Goal: Answer question/provide support: Ask a question

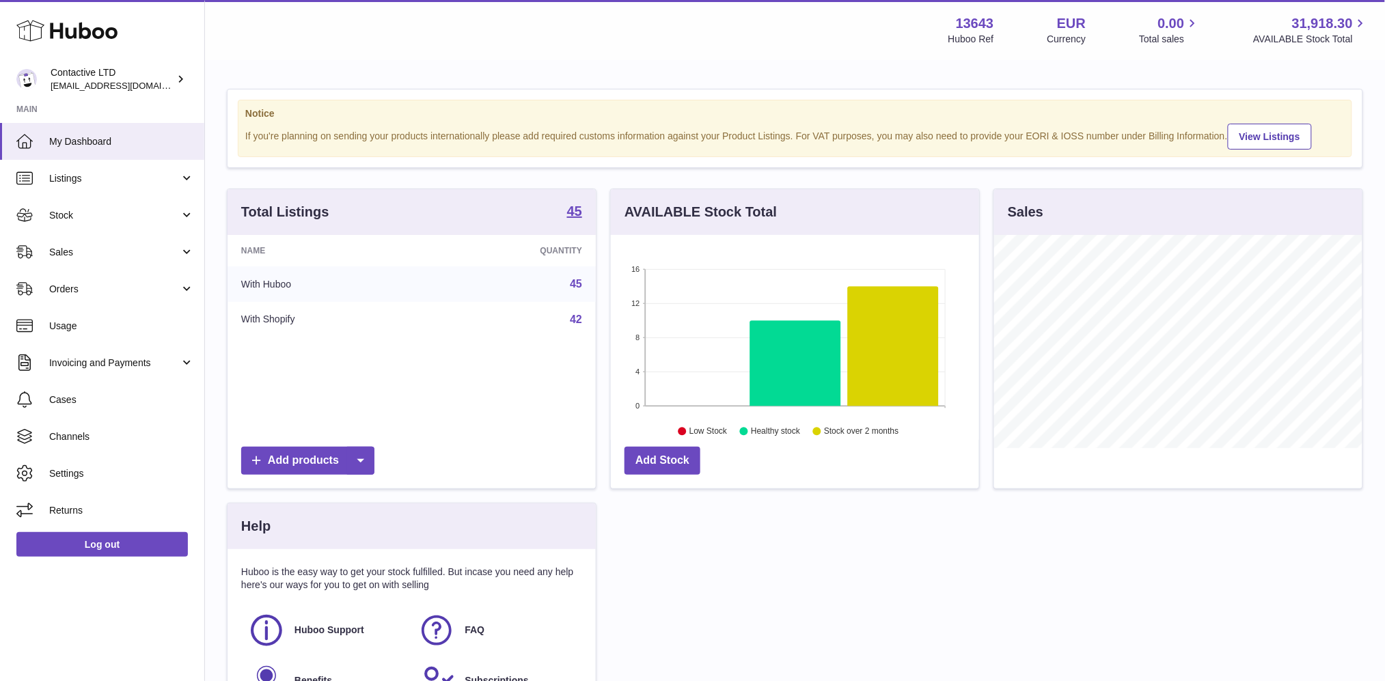
scroll to position [213, 368]
click at [104, 246] on span "Sales" at bounding box center [114, 252] width 131 height 13
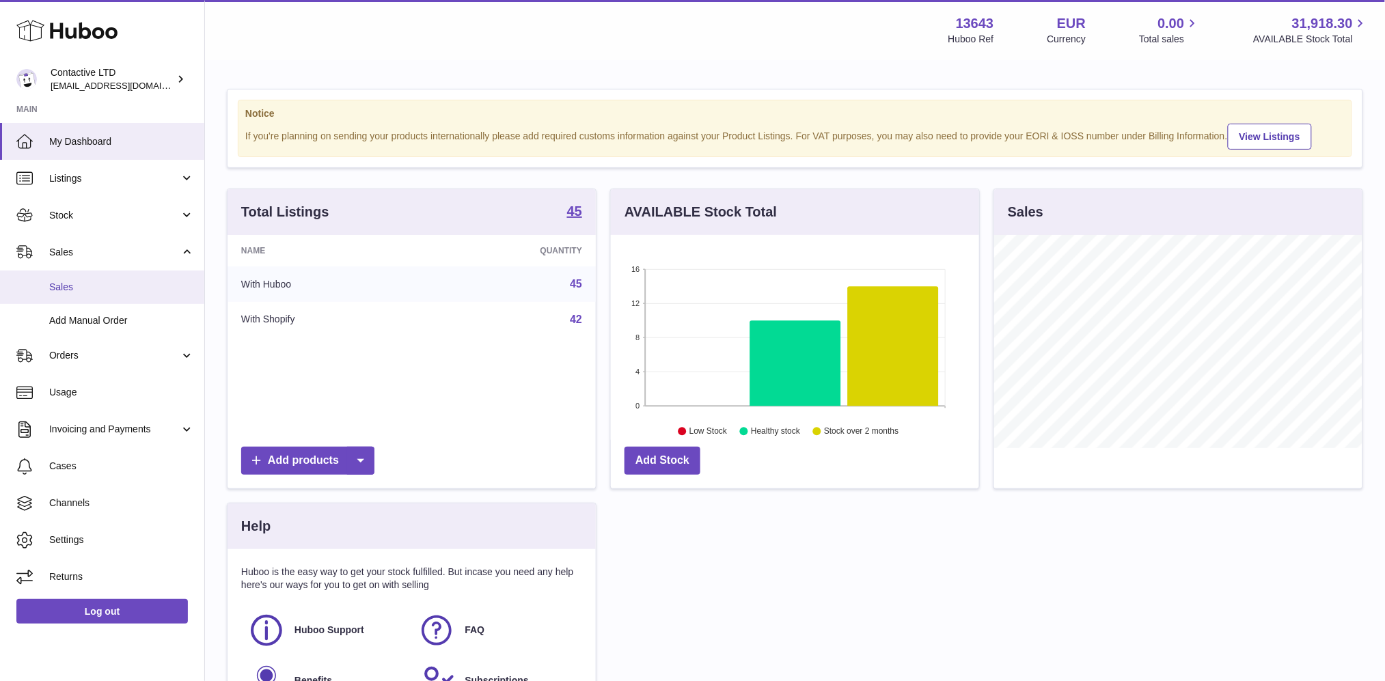
click at [165, 282] on span "Sales" at bounding box center [121, 287] width 145 height 13
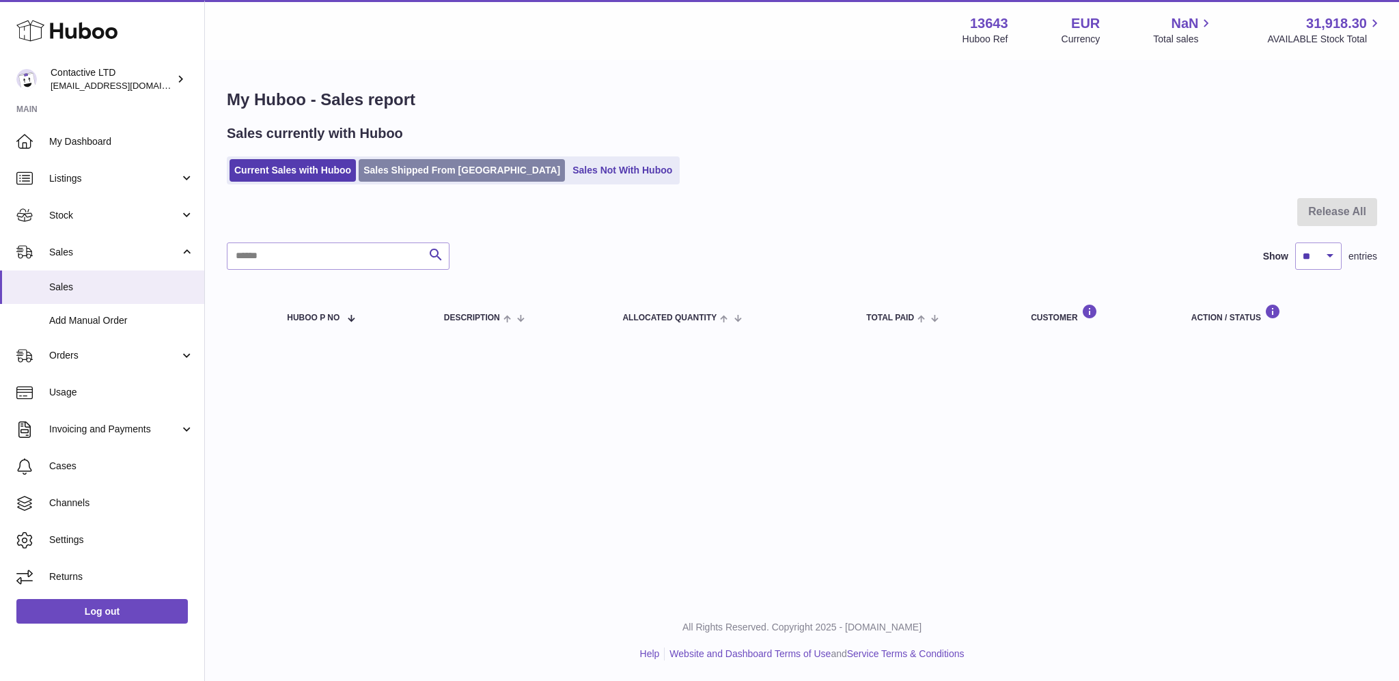
click at [387, 174] on link "Sales Shipped From [GEOGRAPHIC_DATA]" at bounding box center [462, 170] width 206 height 23
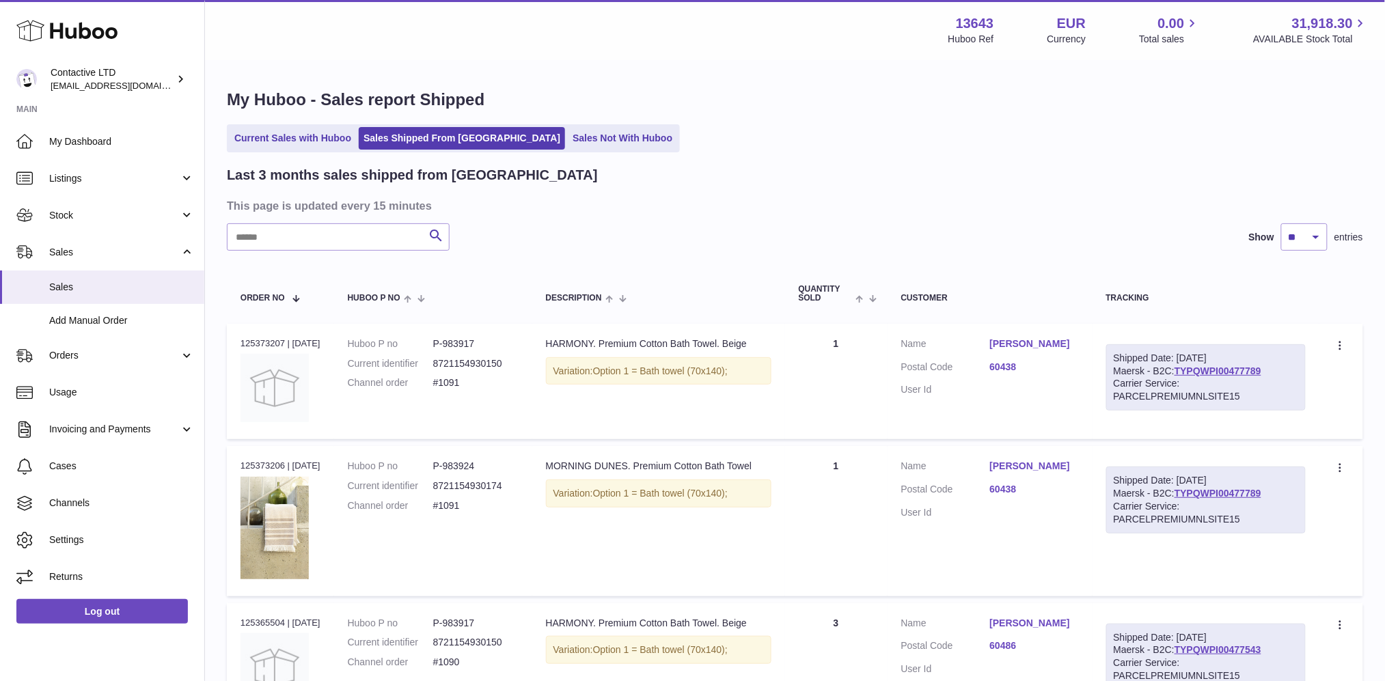
scroll to position [1145, 0]
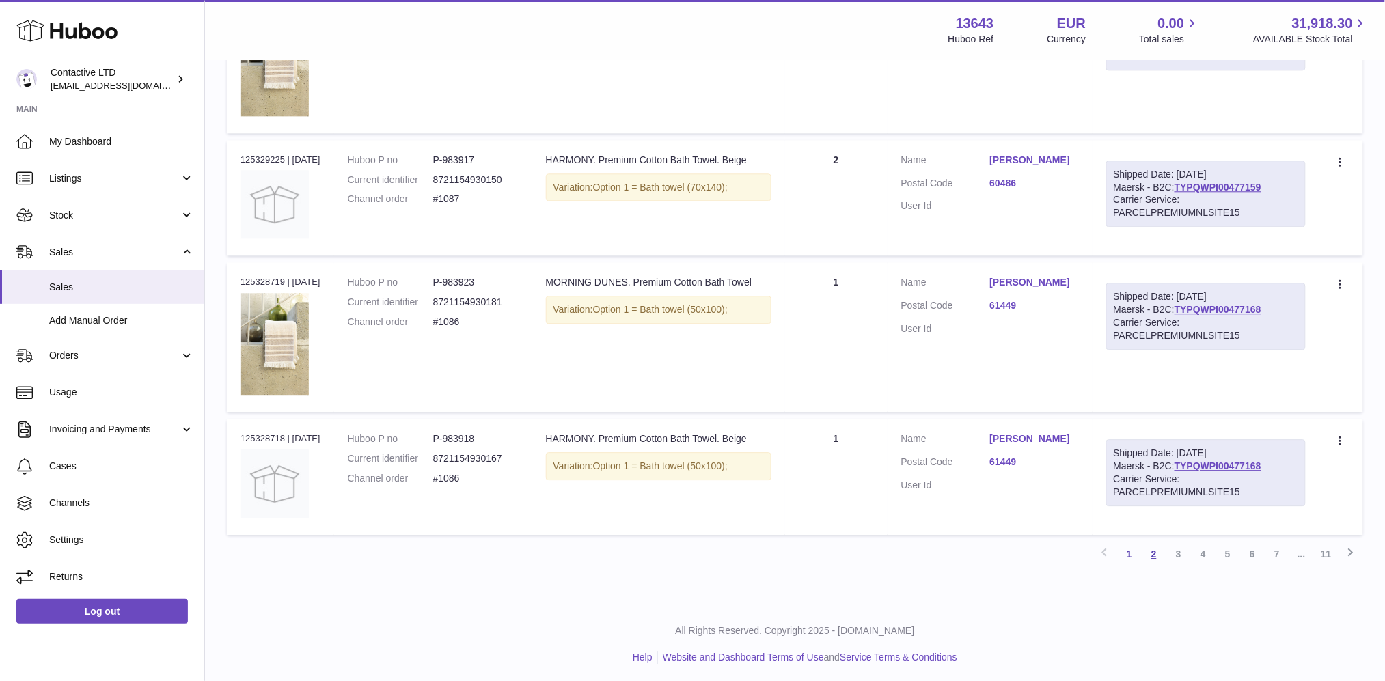
click at [1149, 551] on link "2" at bounding box center [1154, 554] width 25 height 25
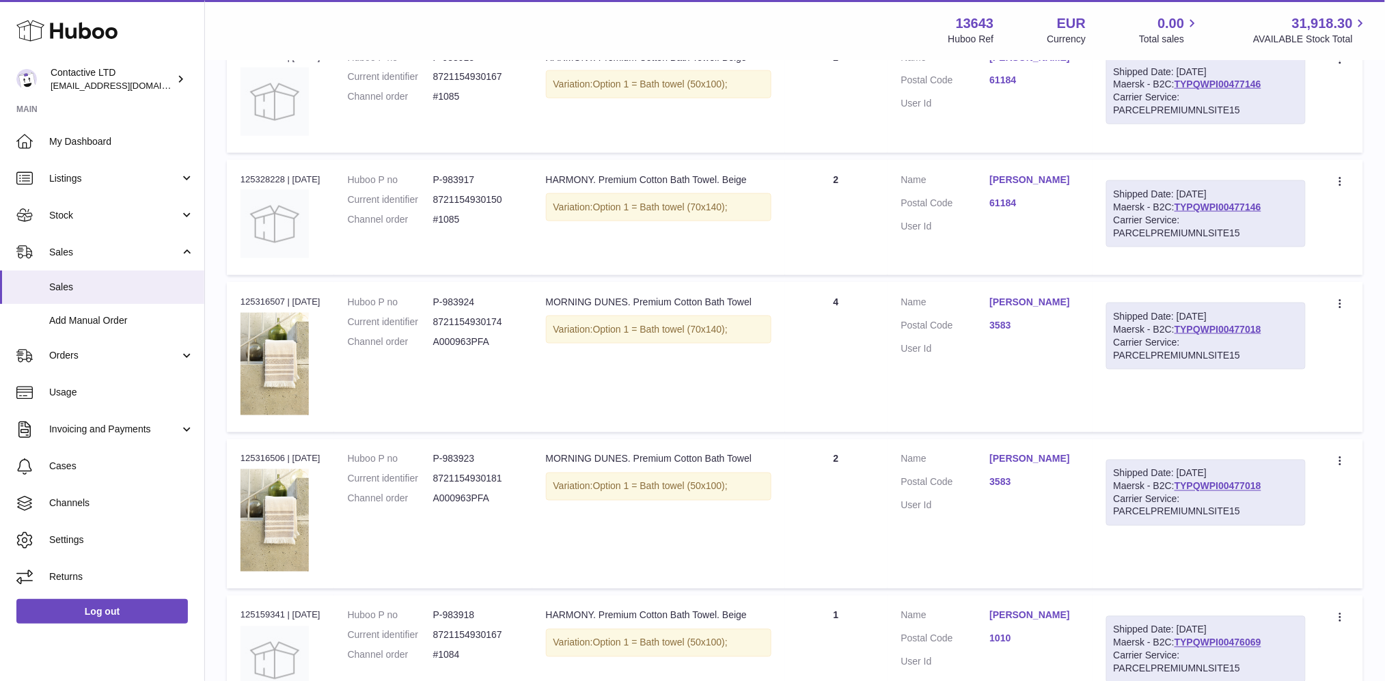
scroll to position [1214, 0]
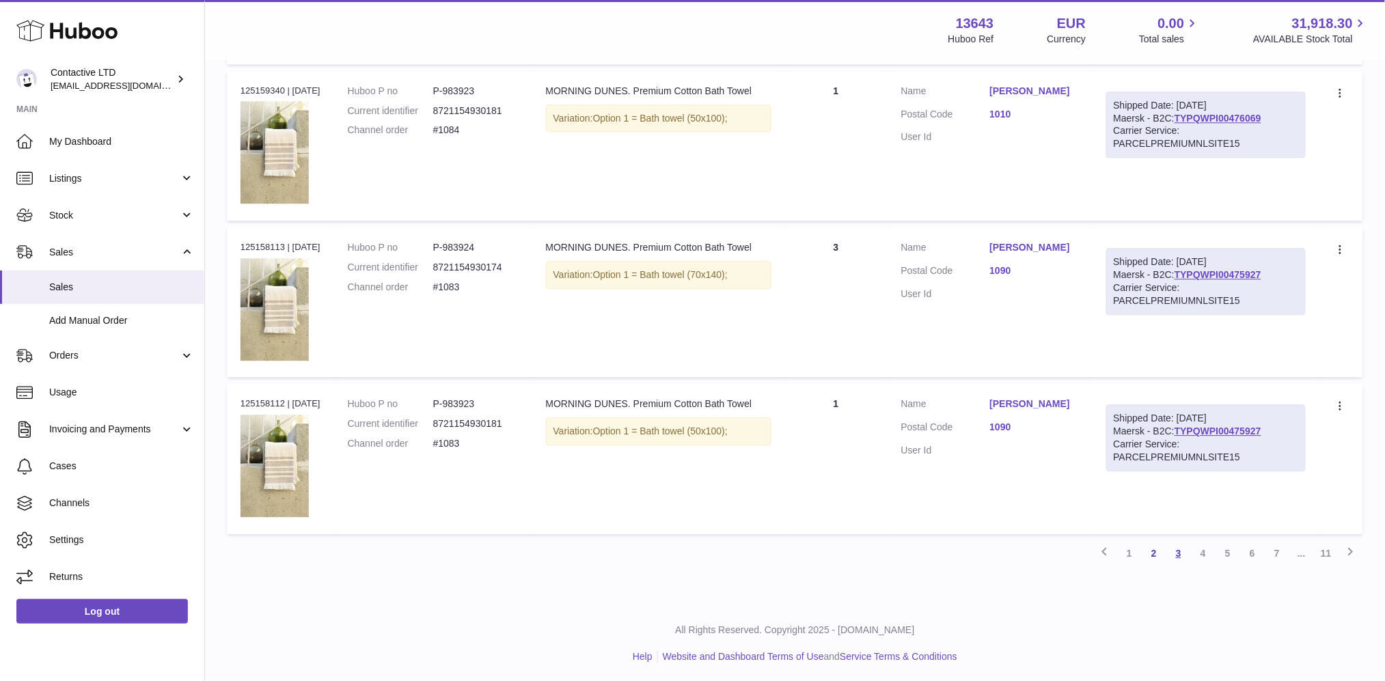
click at [1181, 556] on link "3" at bounding box center [1178, 553] width 25 height 25
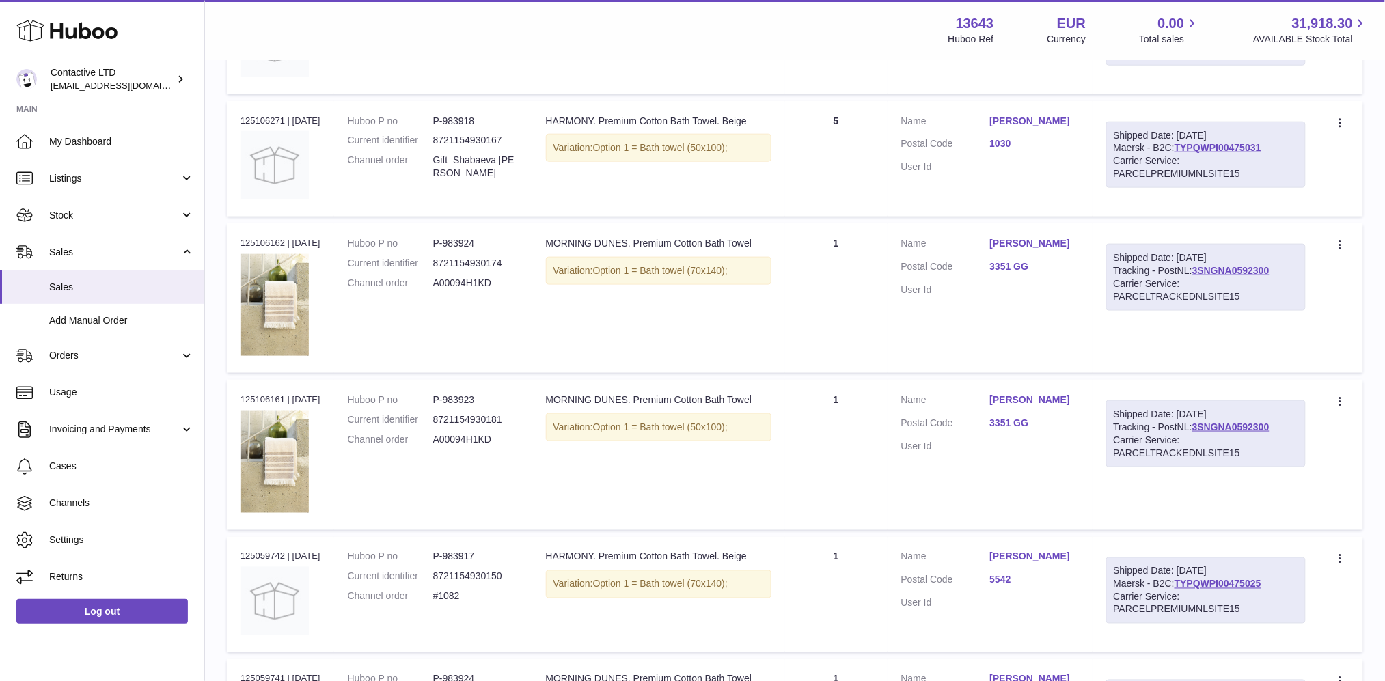
scroll to position [1179, 0]
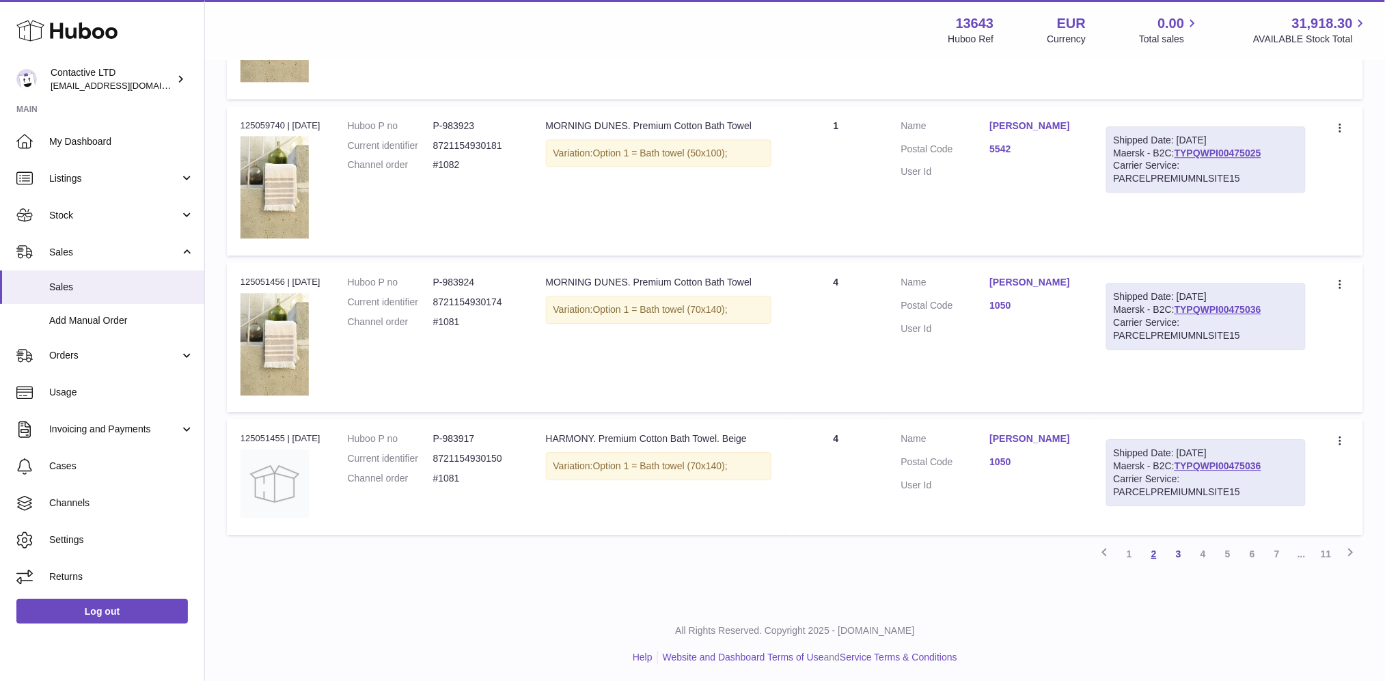
click at [1156, 549] on link "2" at bounding box center [1154, 554] width 25 height 25
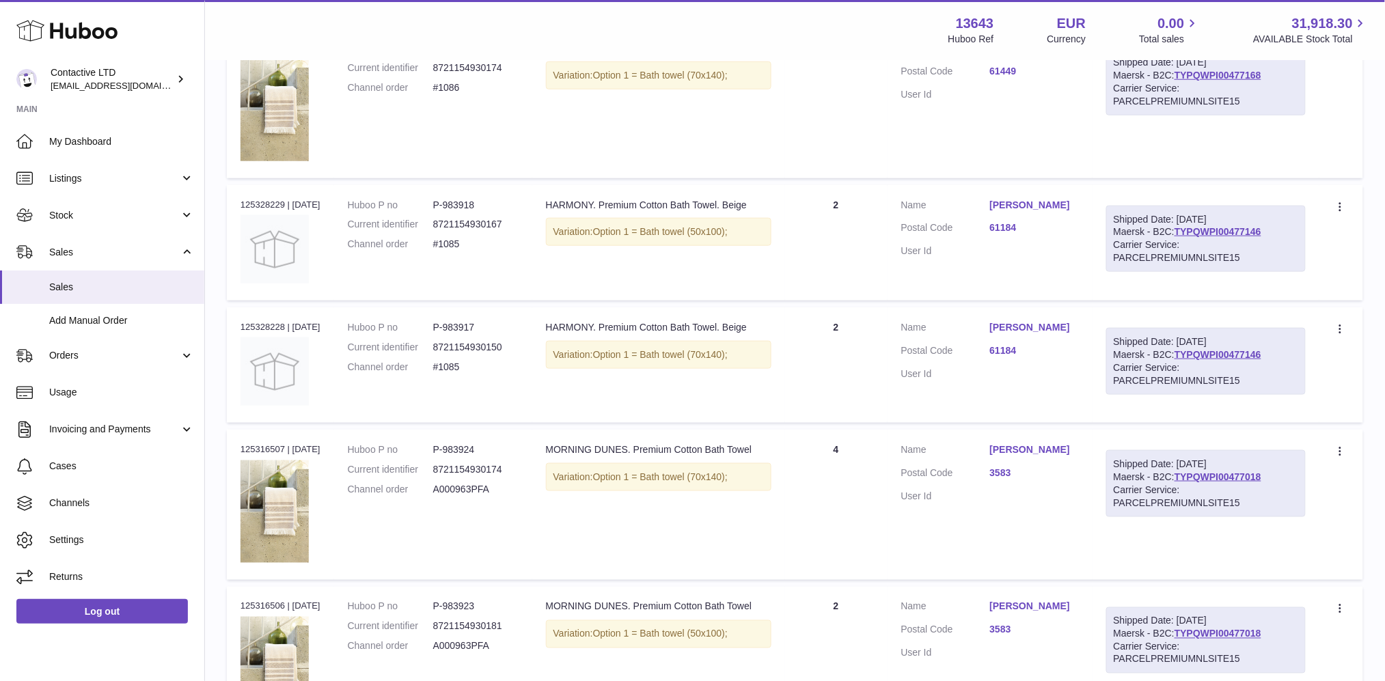
scroll to position [717, 0]
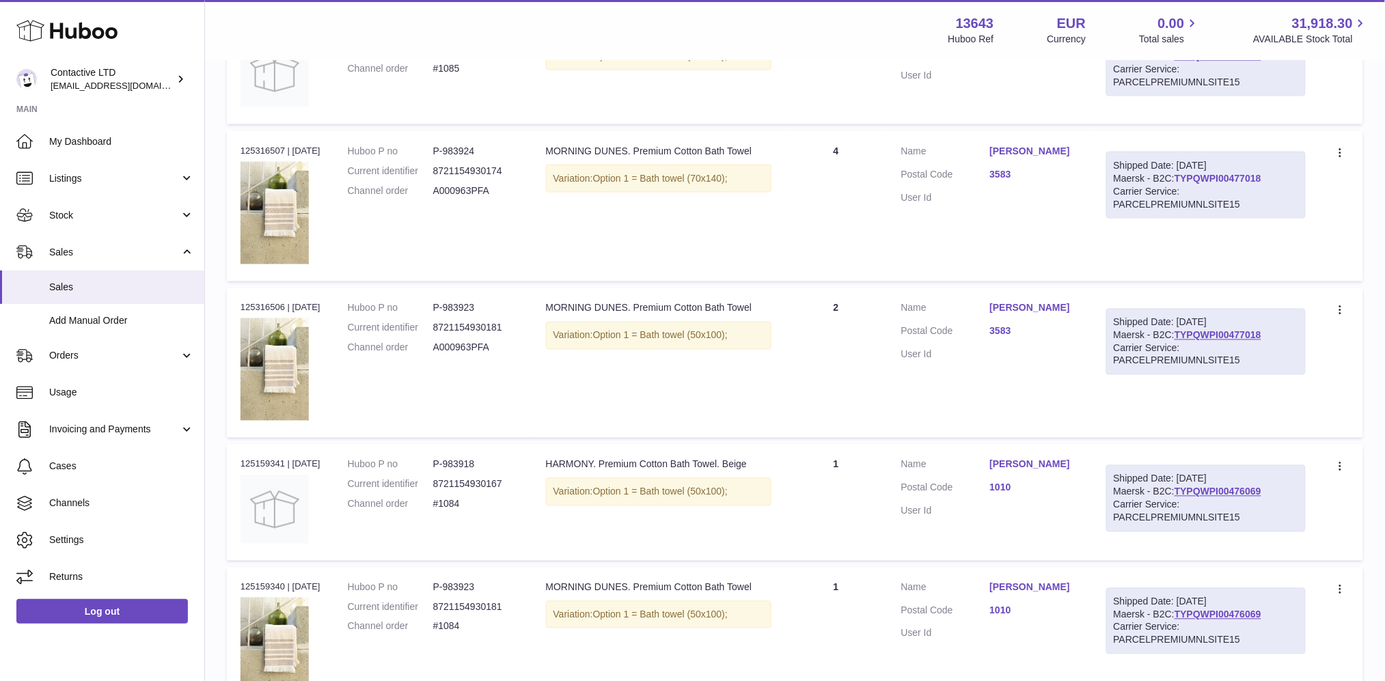
click at [1201, 180] on link "TYPQWPI00477018" at bounding box center [1218, 178] width 87 height 11
click at [1207, 491] on link "TYPQWPI00476069" at bounding box center [1218, 492] width 87 height 11
click at [1250, 332] on link "TYPQWPI00477018" at bounding box center [1218, 335] width 87 height 11
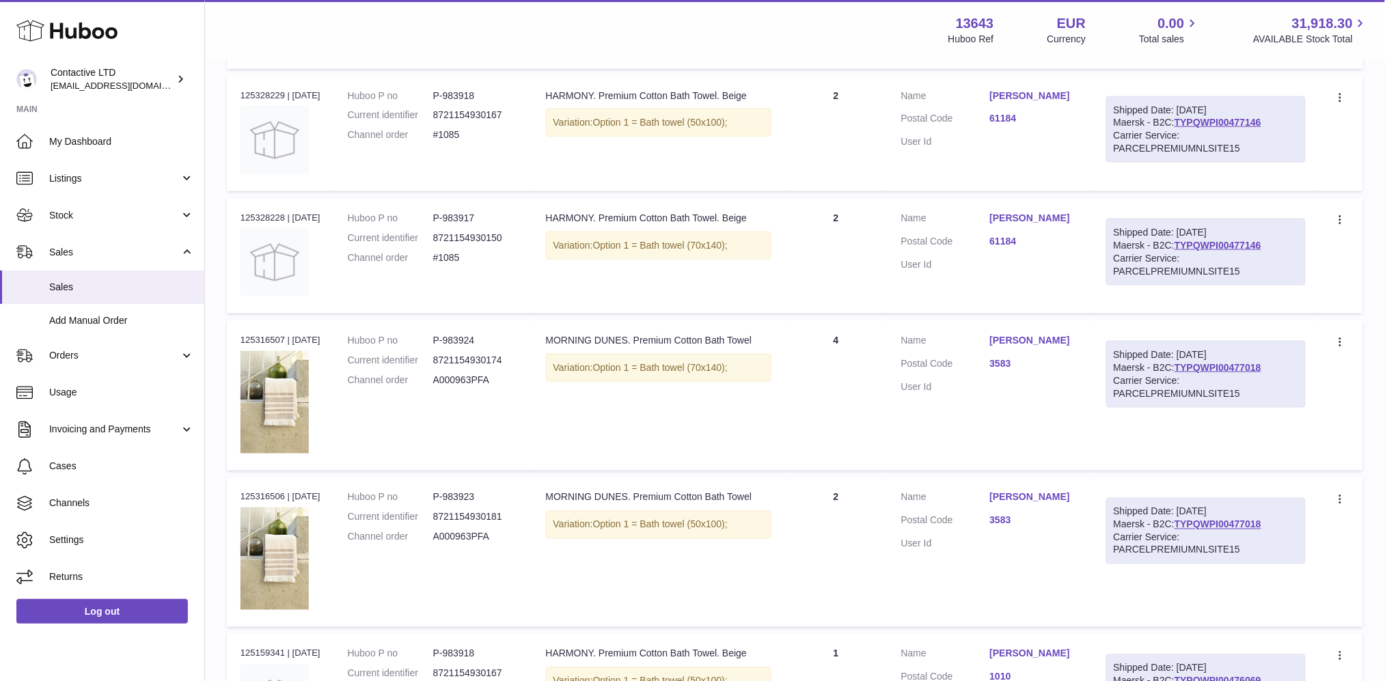
scroll to position [532, 0]
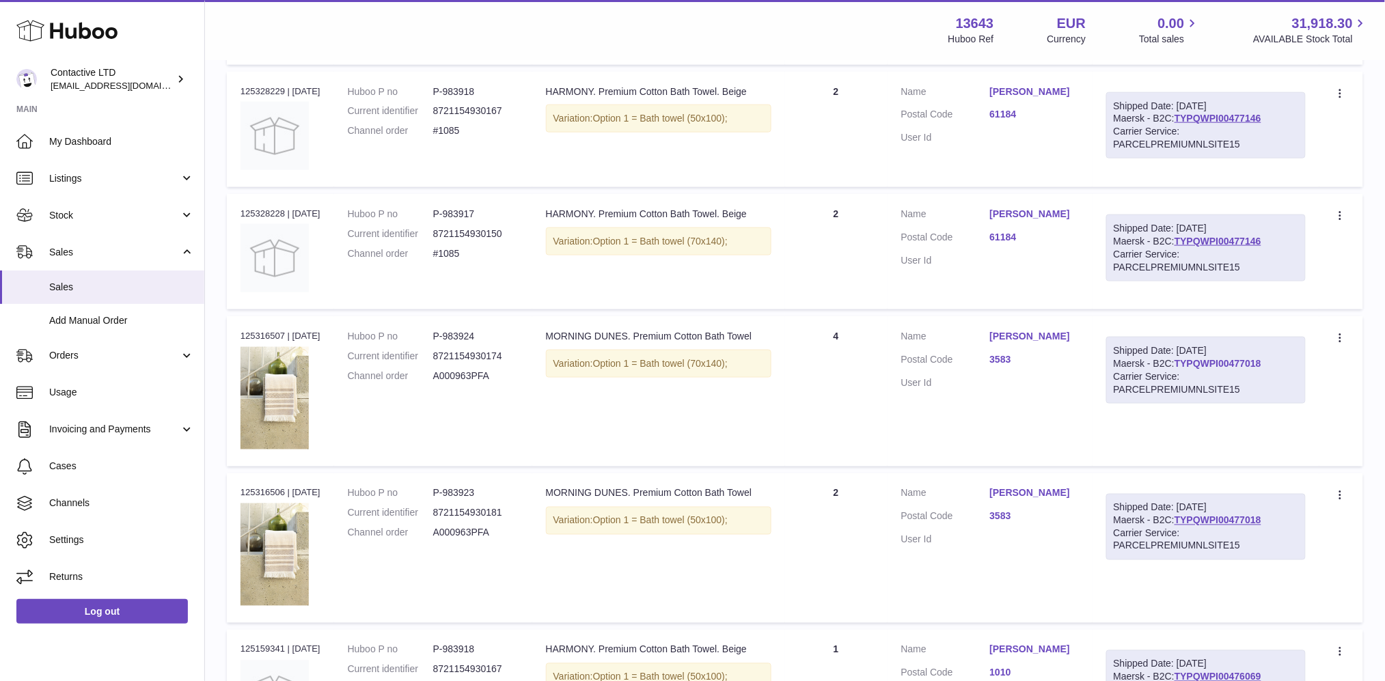
click at [1207, 364] on link "TYPQWPI00477018" at bounding box center [1218, 363] width 87 height 11
click at [1338, 341] on icon at bounding box center [1342, 340] width 16 height 14
click at [1312, 366] on li "Create a ticket" at bounding box center [1281, 368] width 137 height 29
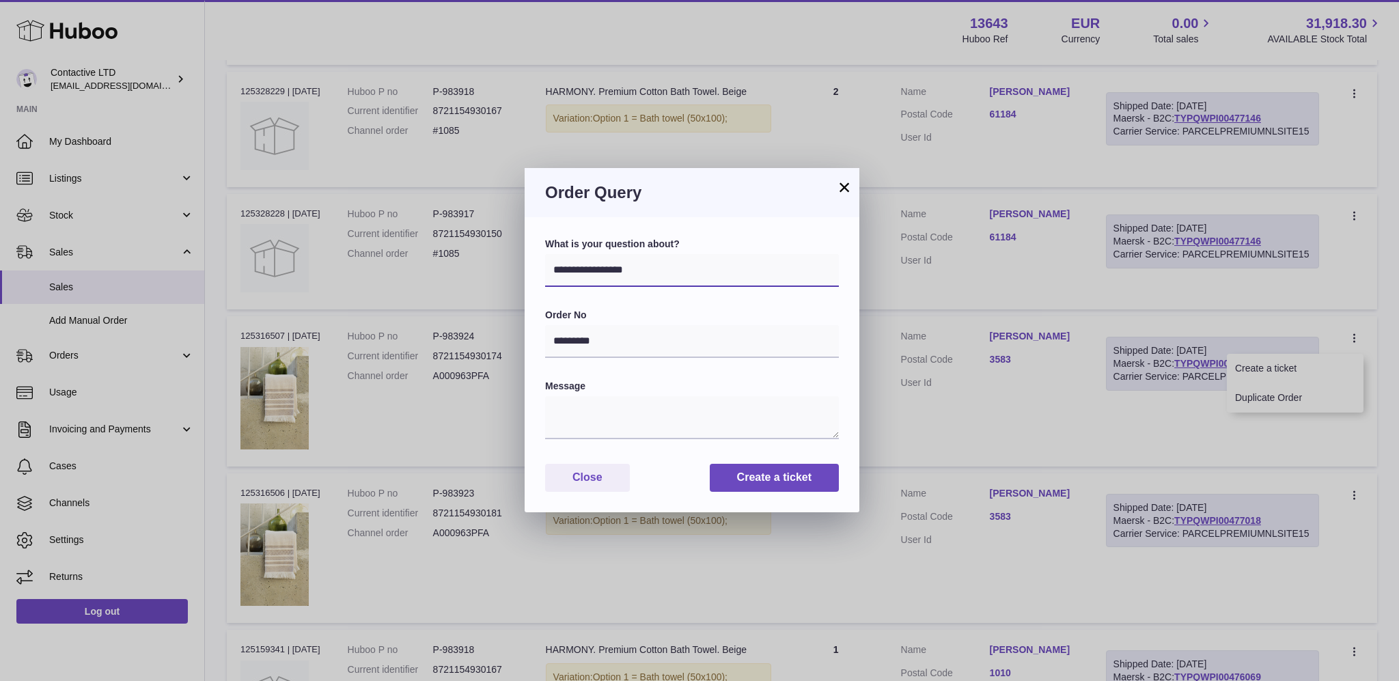
click at [651, 279] on select "**********" at bounding box center [692, 270] width 294 height 33
select select "********"
click at [545, 263] on select "**********" at bounding box center [692, 270] width 294 height 33
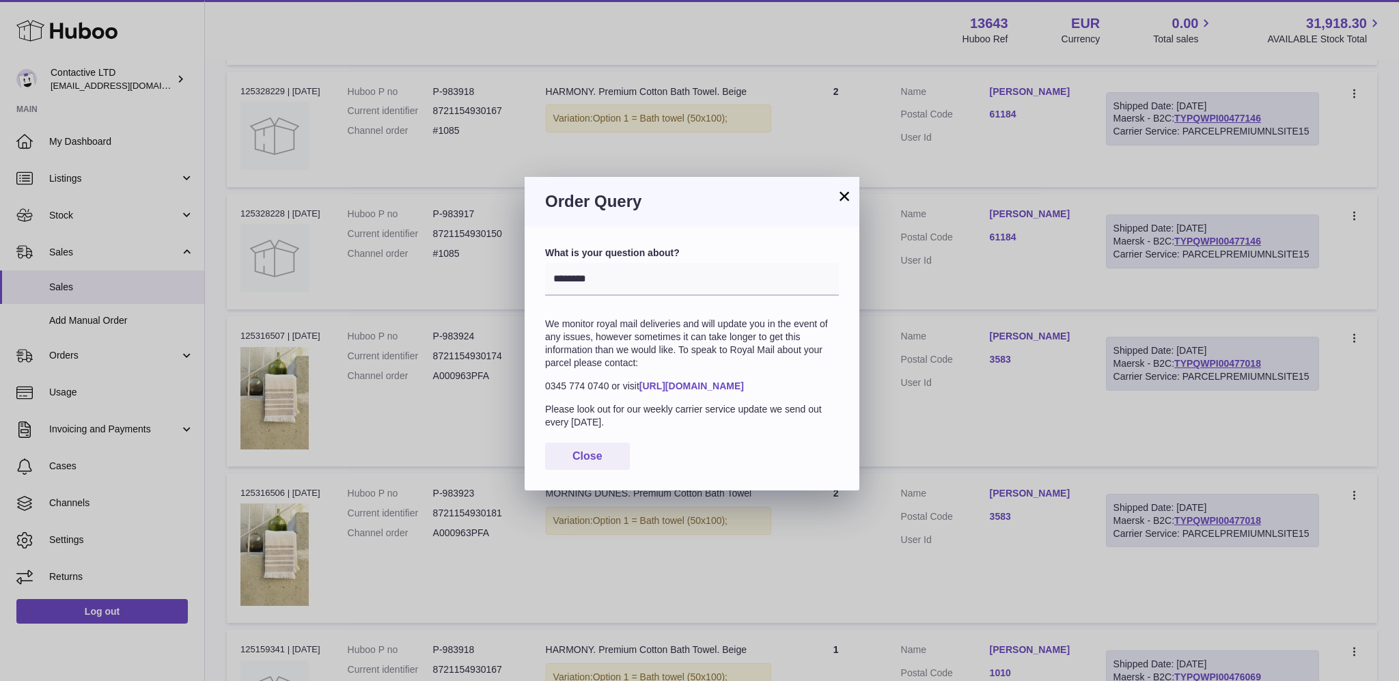
click at [684, 392] on link "https://personal.help.royalmail.com/app/contact" at bounding box center [692, 386] width 105 height 11
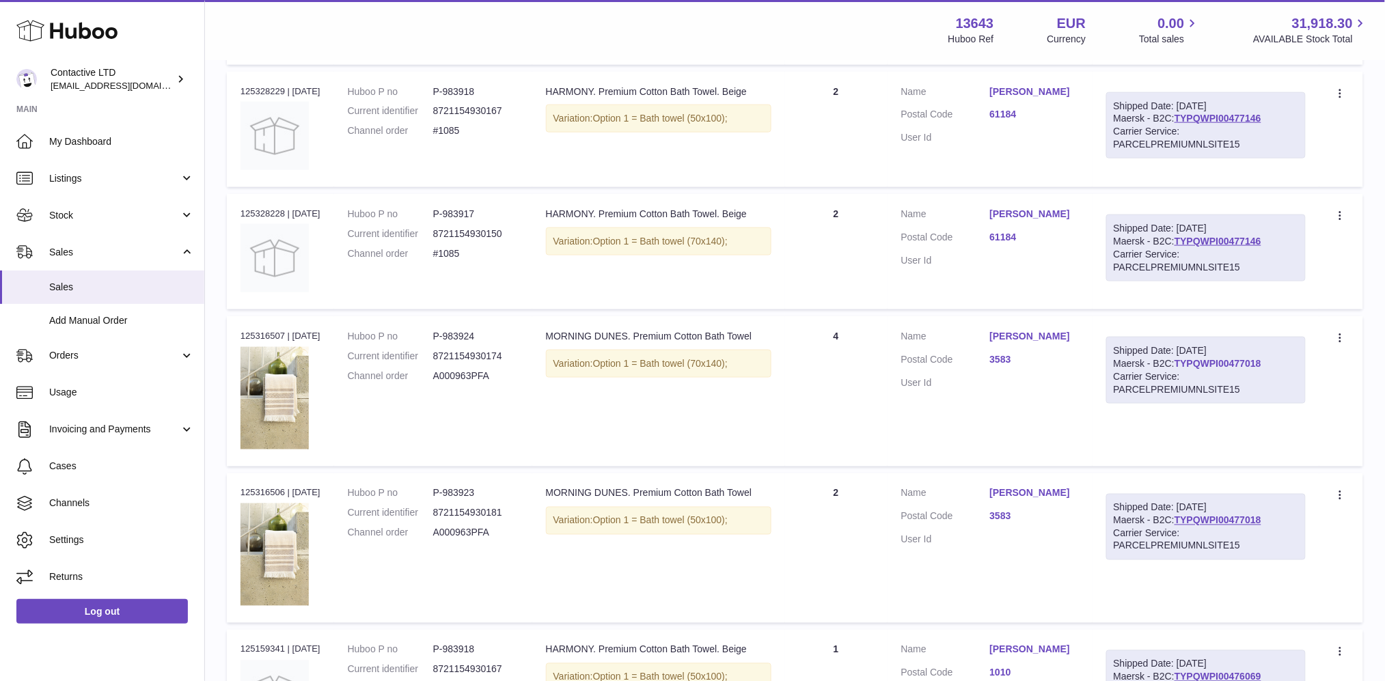
drag, startPoint x: 1280, startPoint y: 362, endPoint x: 1188, endPoint y: 363, distance: 91.6
click at [1188, 363] on div "Shipped Date: 23rd Sep 2025 Maersk - B2C: TYPQWPI00477018 Carrier Service: PARC…" at bounding box center [1206, 370] width 200 height 67
copy link "TYPQWPI00477018"
click at [1218, 236] on link "TYPQWPI00477146" at bounding box center [1218, 241] width 87 height 11
click at [1339, 342] on icon at bounding box center [1342, 340] width 16 height 14
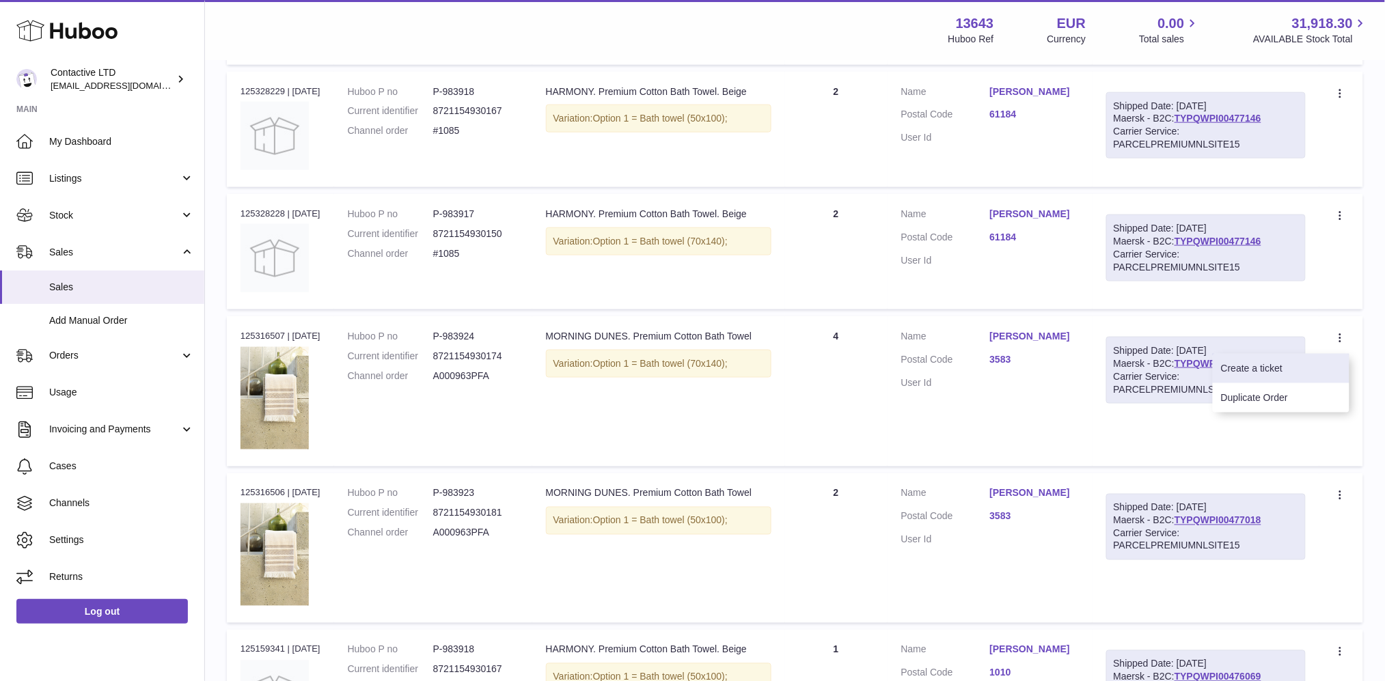
click at [1313, 363] on li "Create a ticket" at bounding box center [1281, 368] width 137 height 29
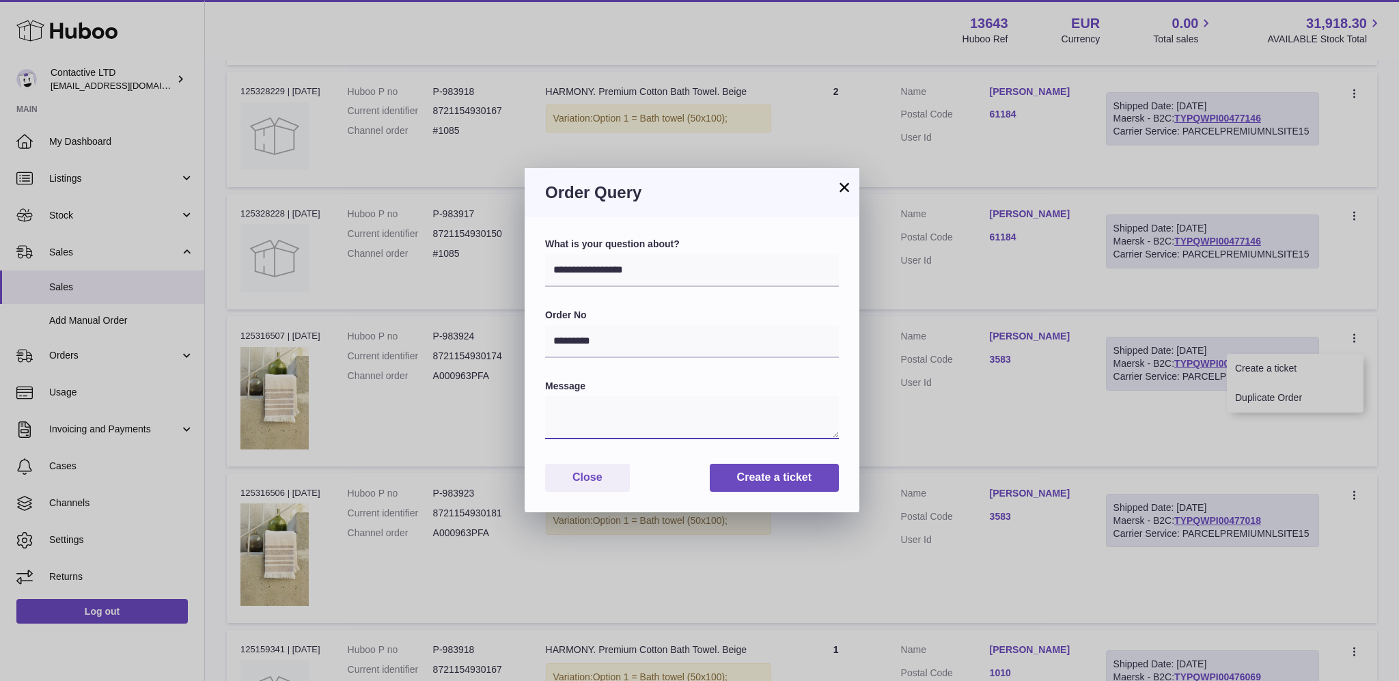
click at [672, 408] on textarea at bounding box center [692, 417] width 294 height 43
click at [609, 262] on select "**********" at bounding box center [692, 270] width 294 height 33
select select "*****"
click at [545, 254] on select "**********" at bounding box center [692, 270] width 294 height 33
click at [606, 402] on textarea at bounding box center [692, 417] width 294 height 43
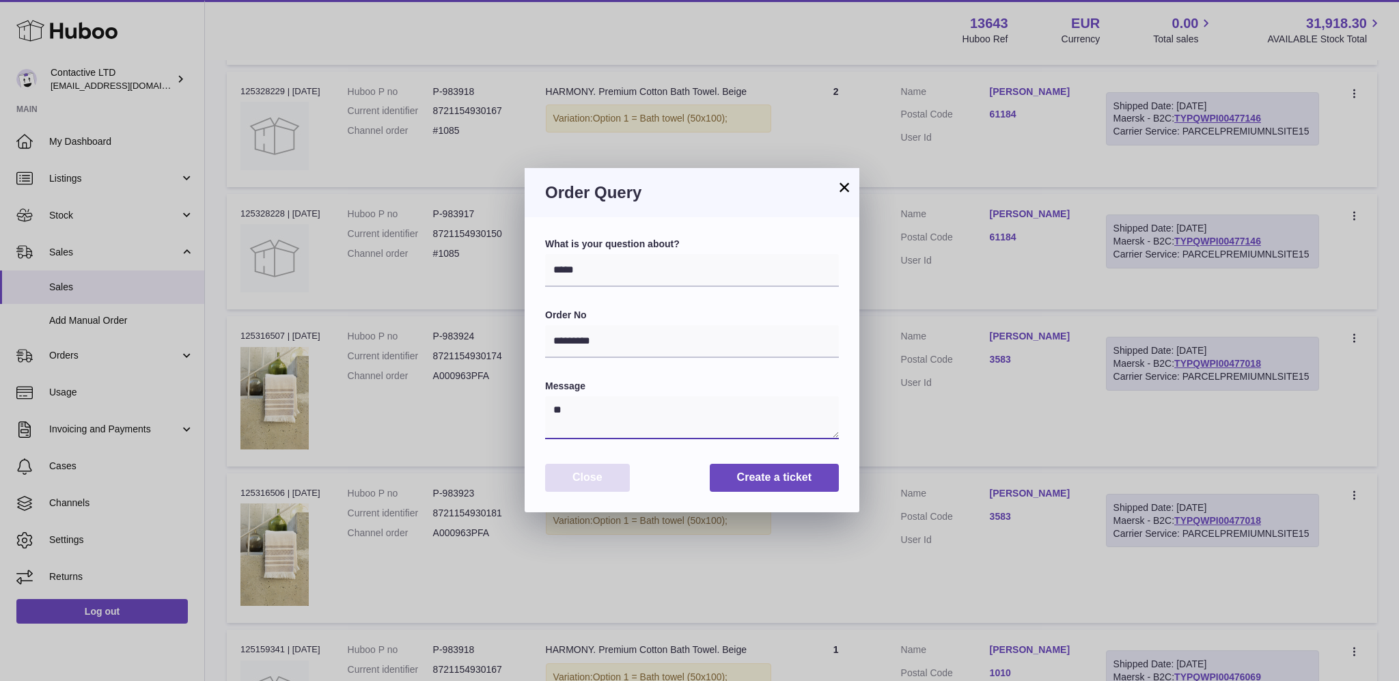
type textarea "*"
paste textarea "**********"
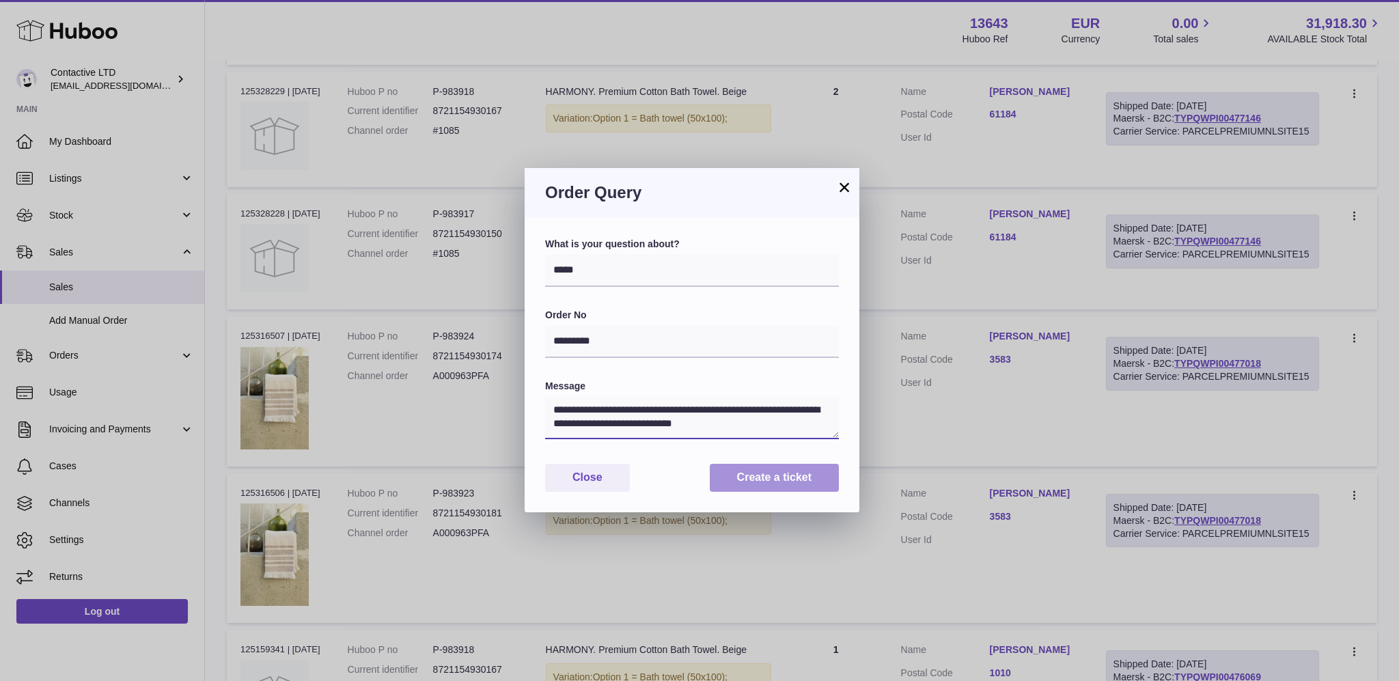
type textarea "**********"
click at [749, 474] on button "Create a ticket" at bounding box center [774, 478] width 129 height 28
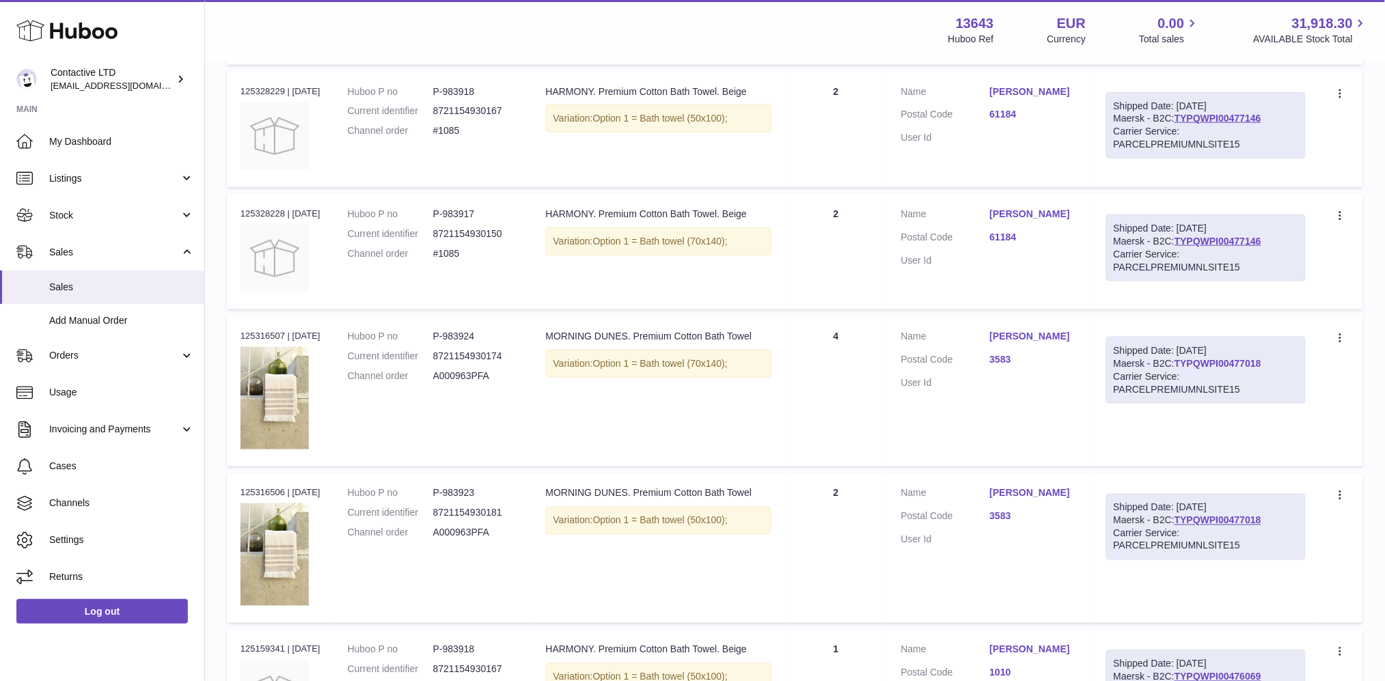
click at [1242, 361] on link "TYPQWPI00477018" at bounding box center [1218, 363] width 87 height 11
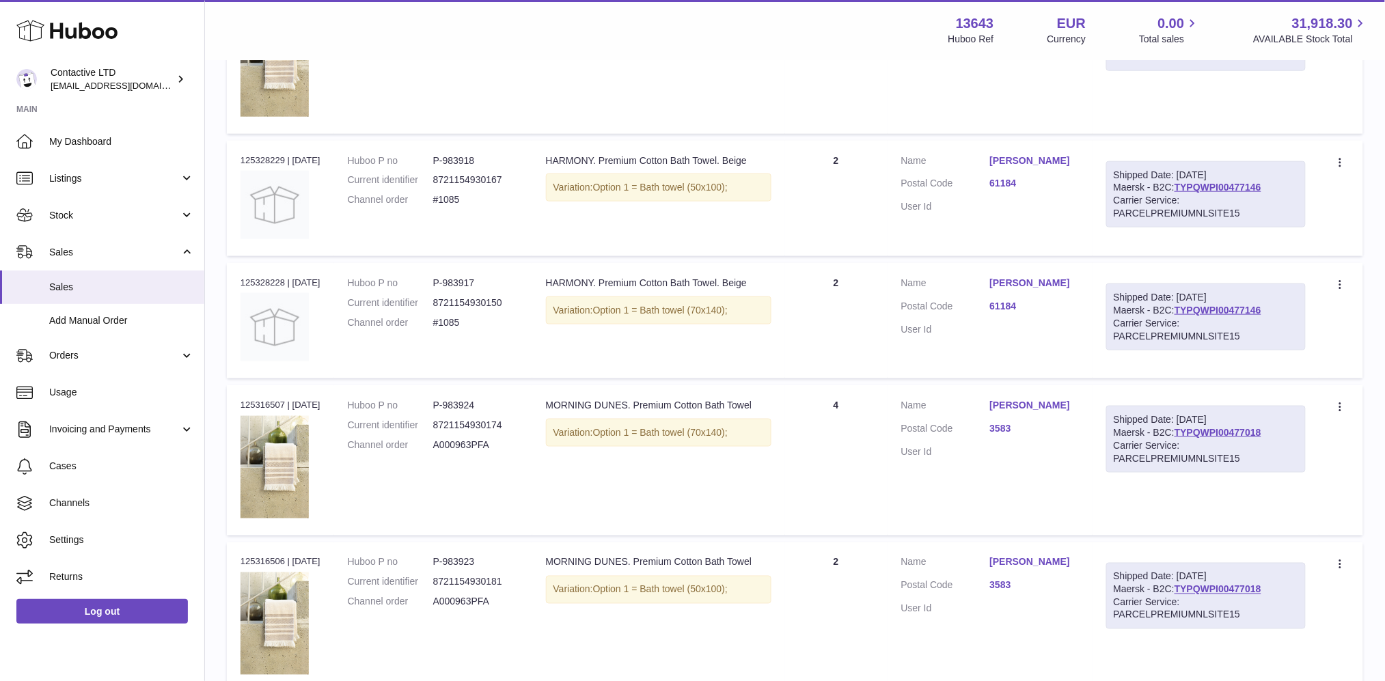
scroll to position [467, 0]
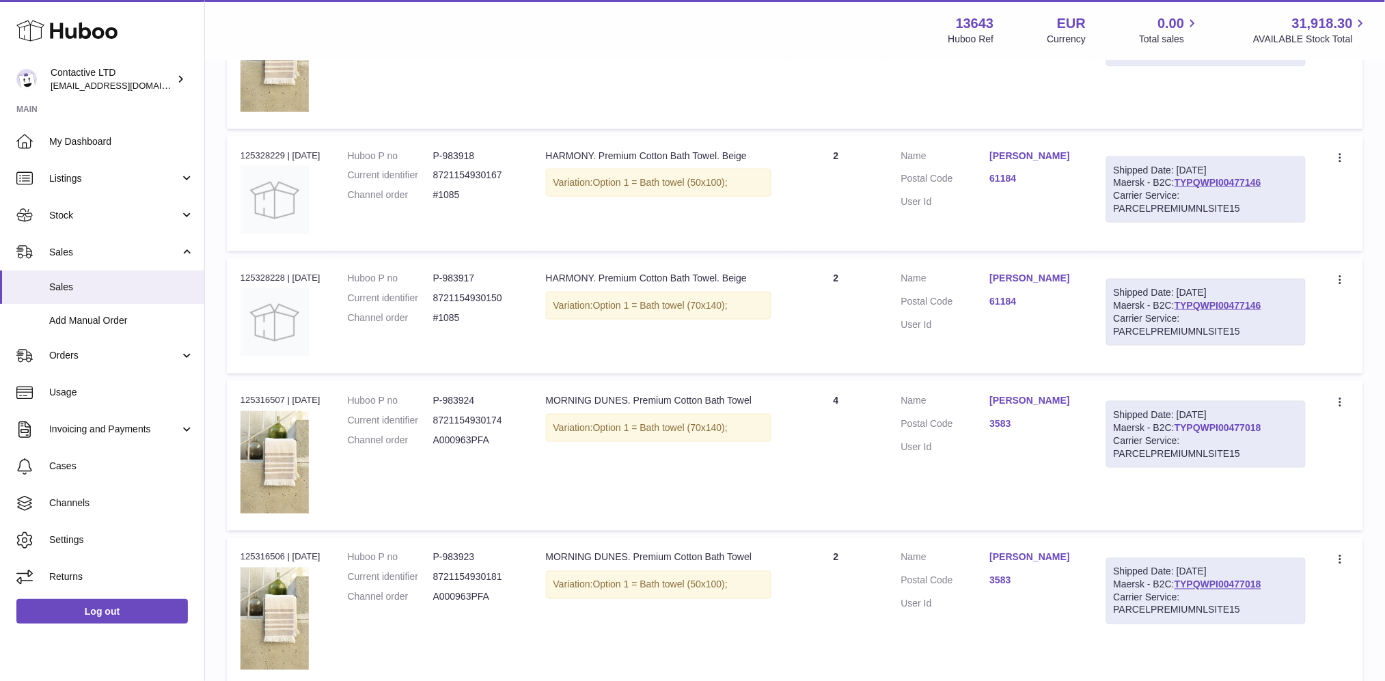
click at [1216, 424] on link "TYPQWPI00477018" at bounding box center [1218, 427] width 87 height 11
click at [126, 406] on link "Usage" at bounding box center [102, 392] width 204 height 37
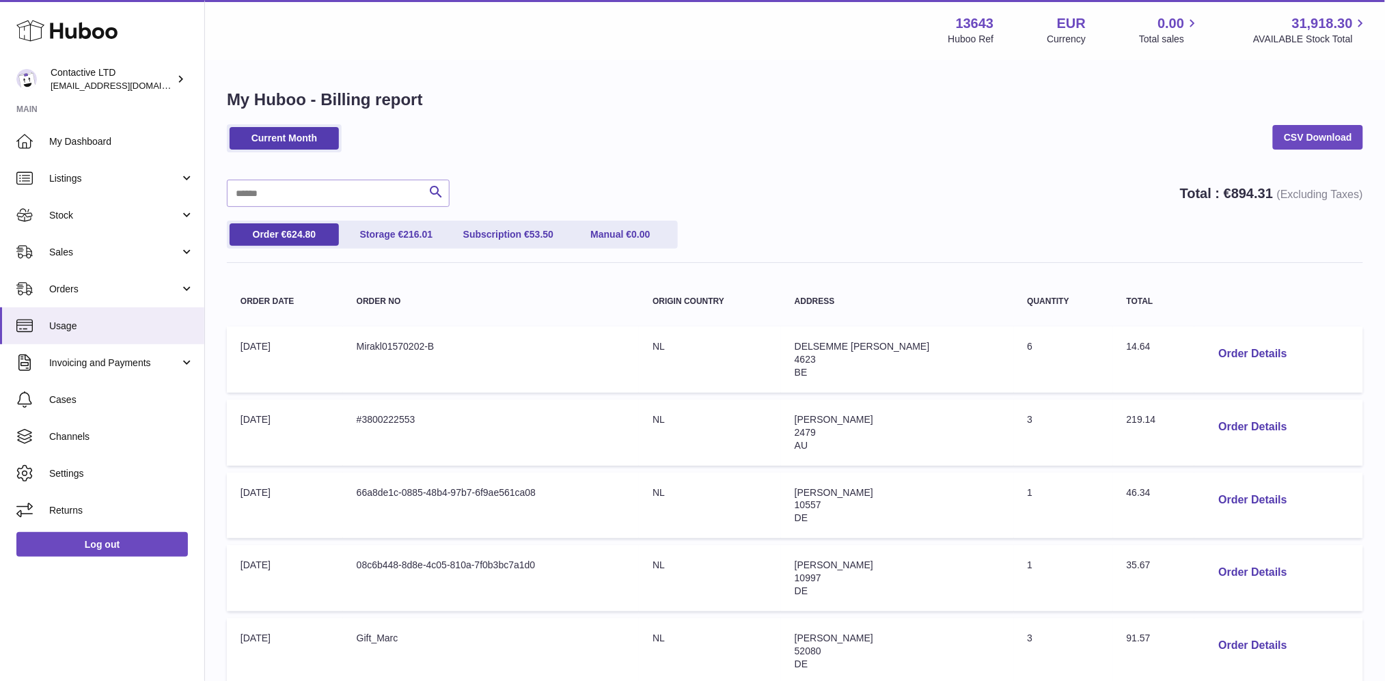
scroll to position [514, 0]
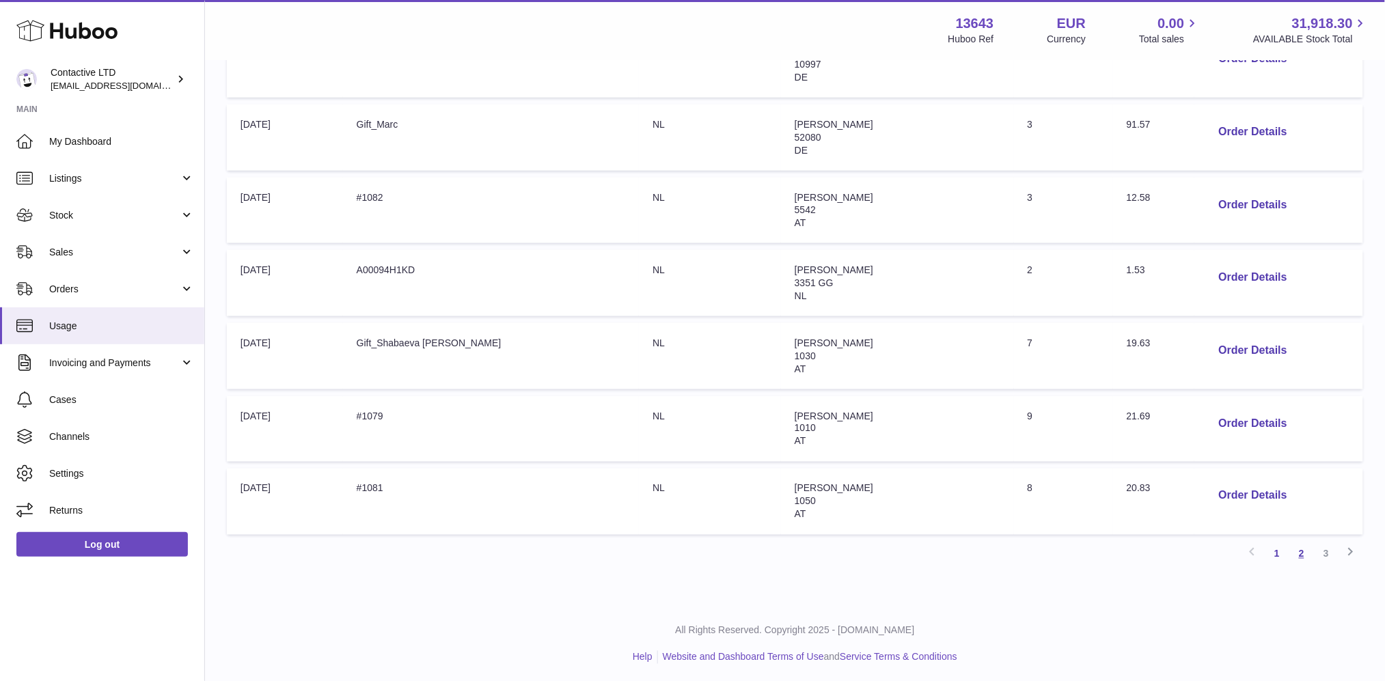
click at [1298, 551] on link "2" at bounding box center [1301, 554] width 25 height 25
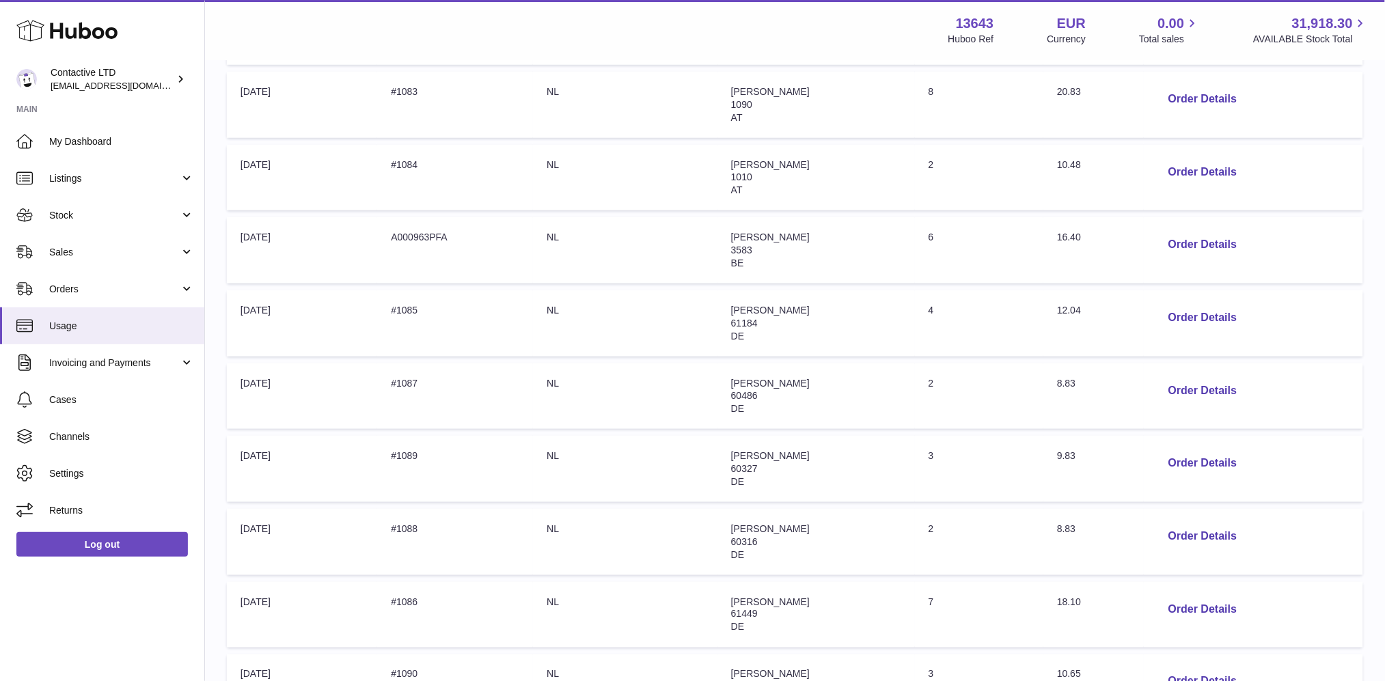
scroll to position [514, 0]
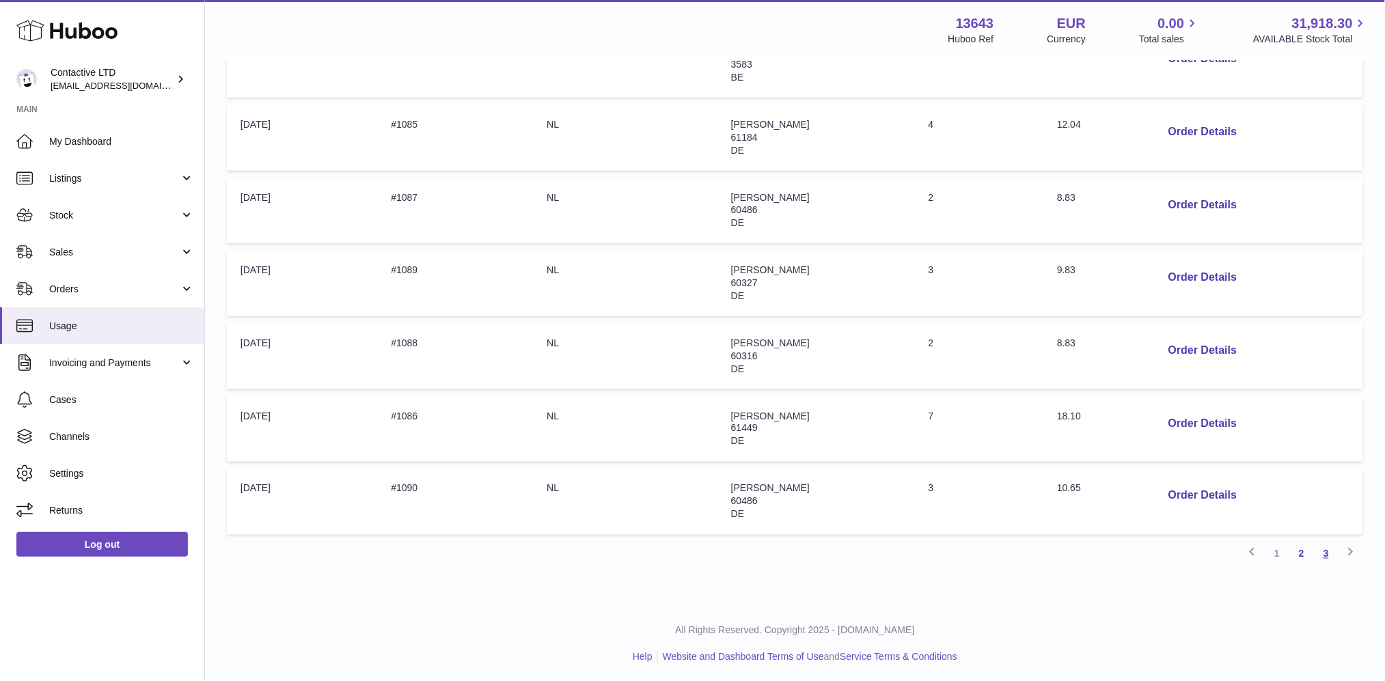
click at [1320, 551] on link "3" at bounding box center [1326, 554] width 25 height 25
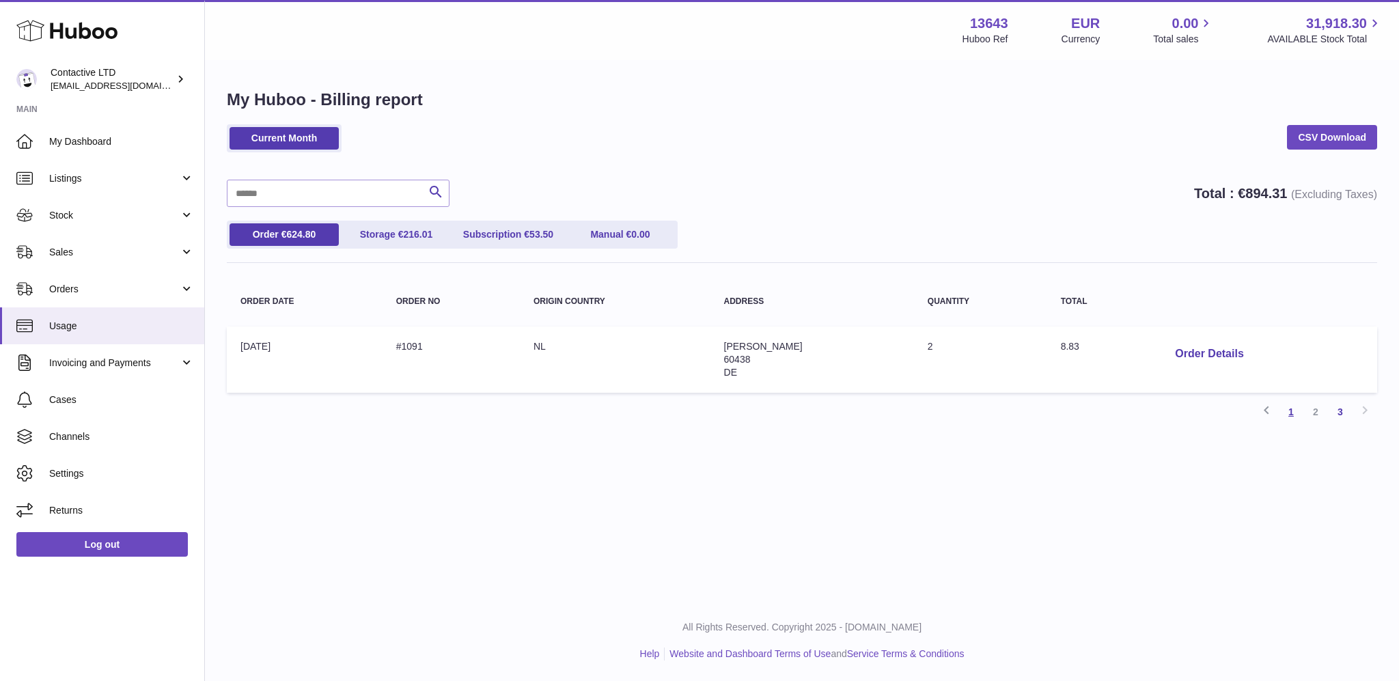
click at [1300, 408] on link "1" at bounding box center [1291, 412] width 25 height 25
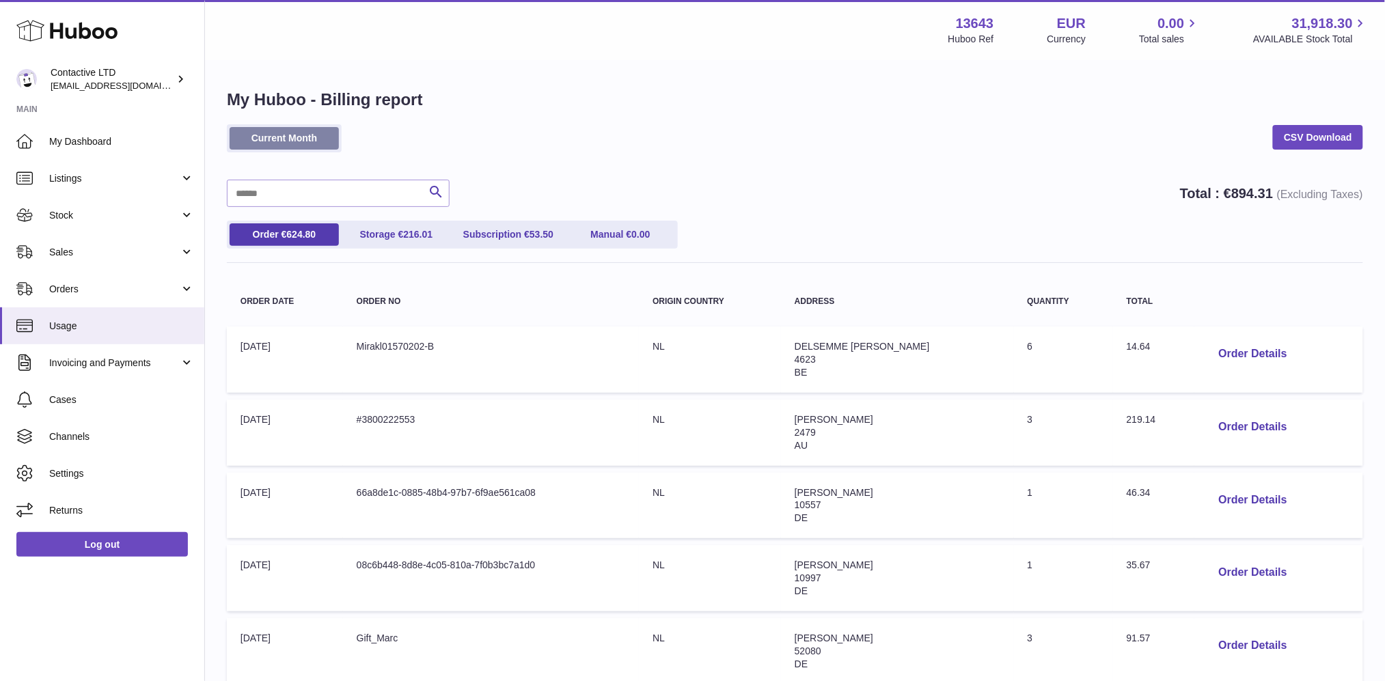
click at [288, 132] on link "Current Month" at bounding box center [284, 138] width 109 height 23
drag, startPoint x: 223, startPoint y: 102, endPoint x: 444, endPoint y: 115, distance: 221.1
click at [444, 115] on div "My Huboo - Billing report Current Month CSV Download Search Total : € 894.31 (E…" at bounding box center [795, 590] width 1180 height 1056
copy div "My Huboo - Billing report Current Month"
click at [489, 78] on div "My Huboo - Billing report Current Month CSV Download Search Total : € 894.31 (E…" at bounding box center [795, 590] width 1180 height 1056
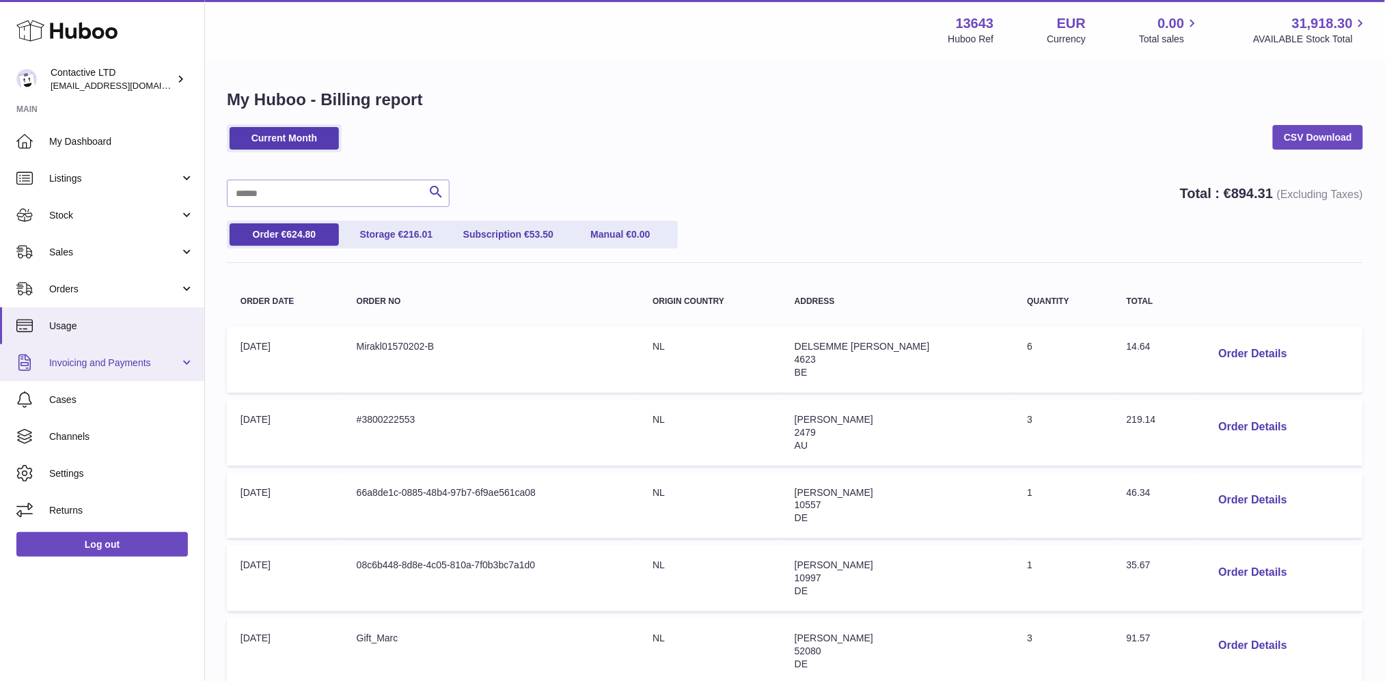
click at [148, 370] on link "Invoicing and Payments" at bounding box center [102, 362] width 204 height 37
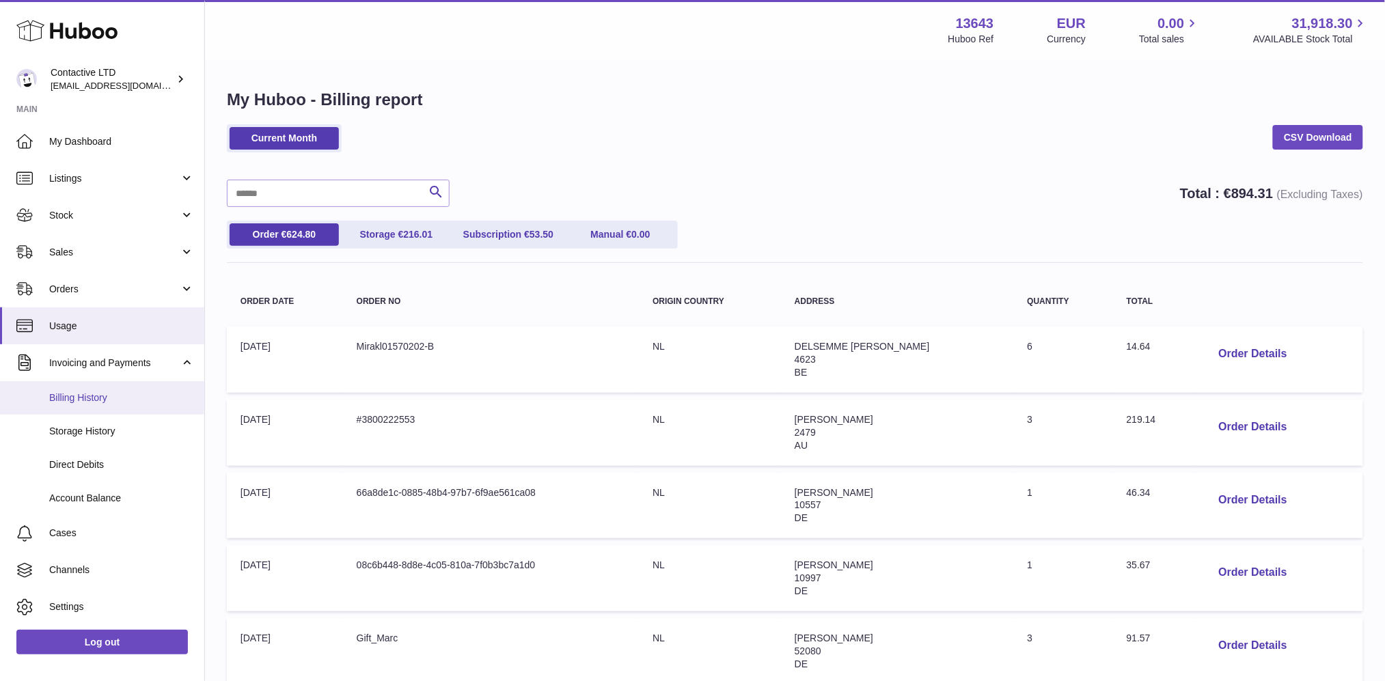
click at [131, 400] on span "Billing History" at bounding box center [121, 398] width 145 height 13
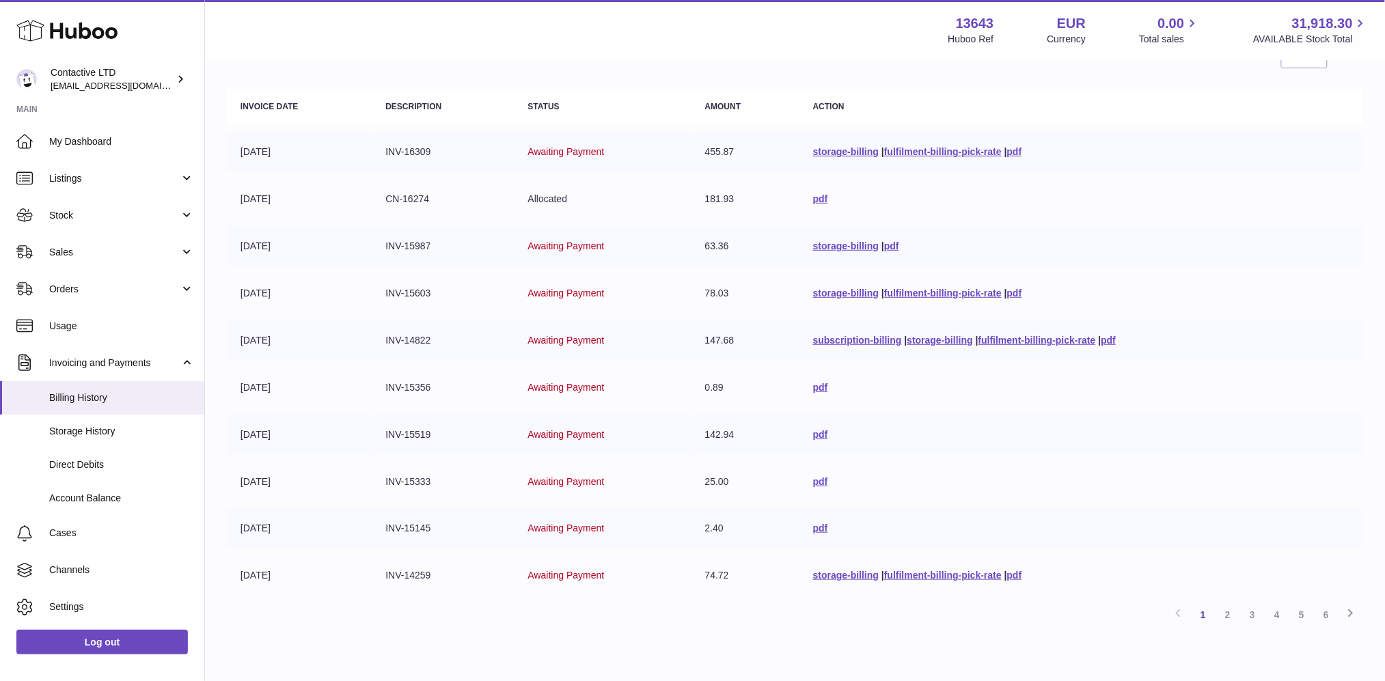
scroll to position [204, 0]
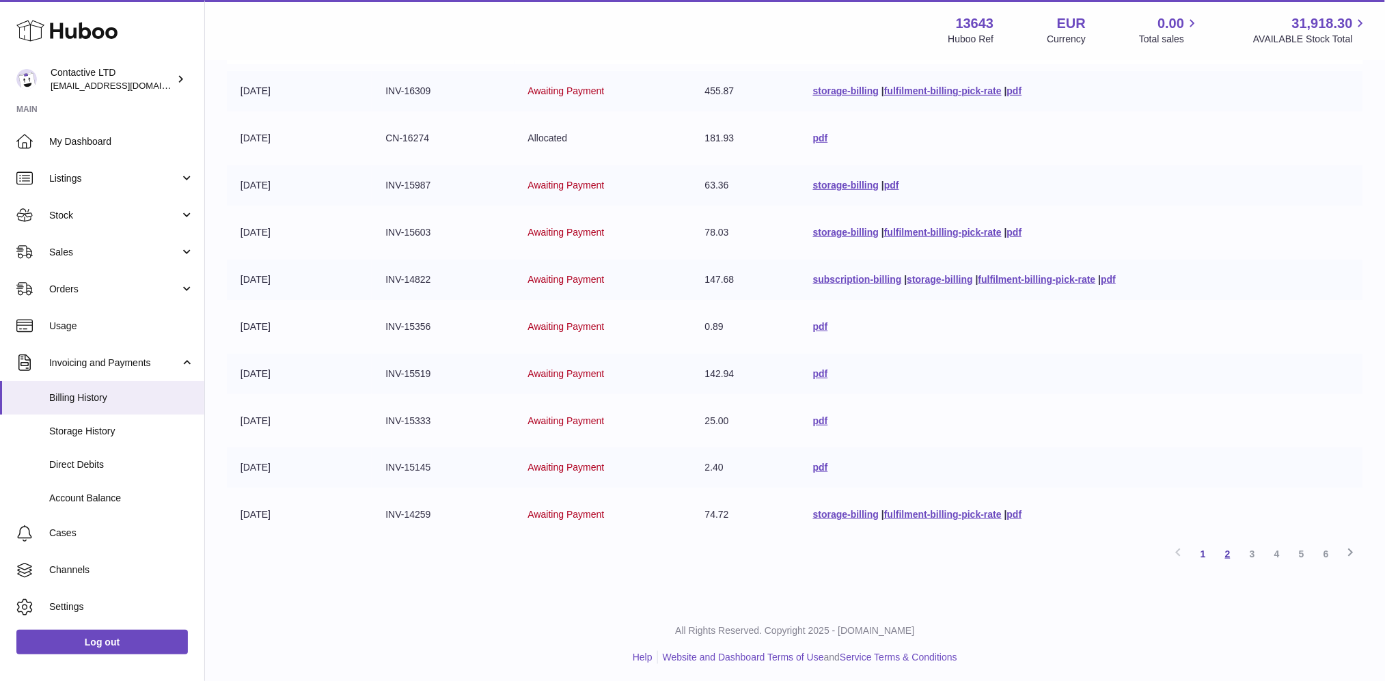
click at [1229, 556] on link "2" at bounding box center [1228, 554] width 25 height 25
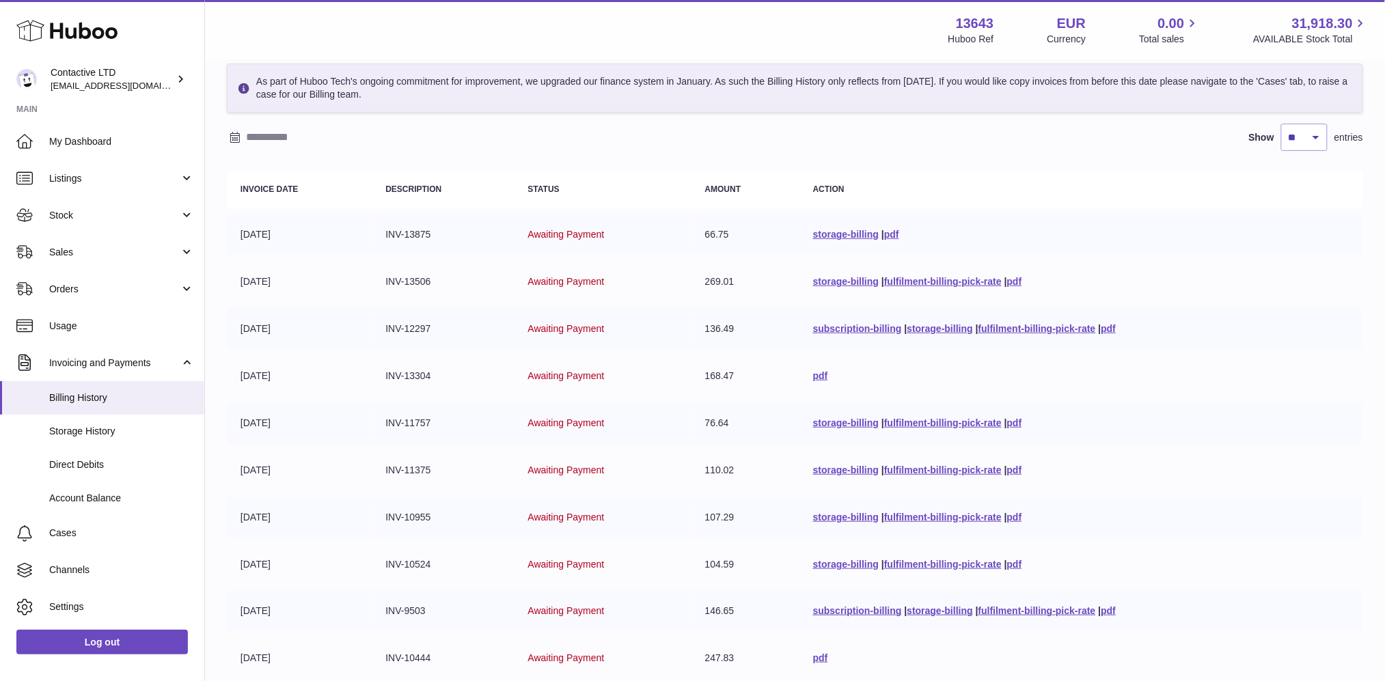
scroll to position [204, 0]
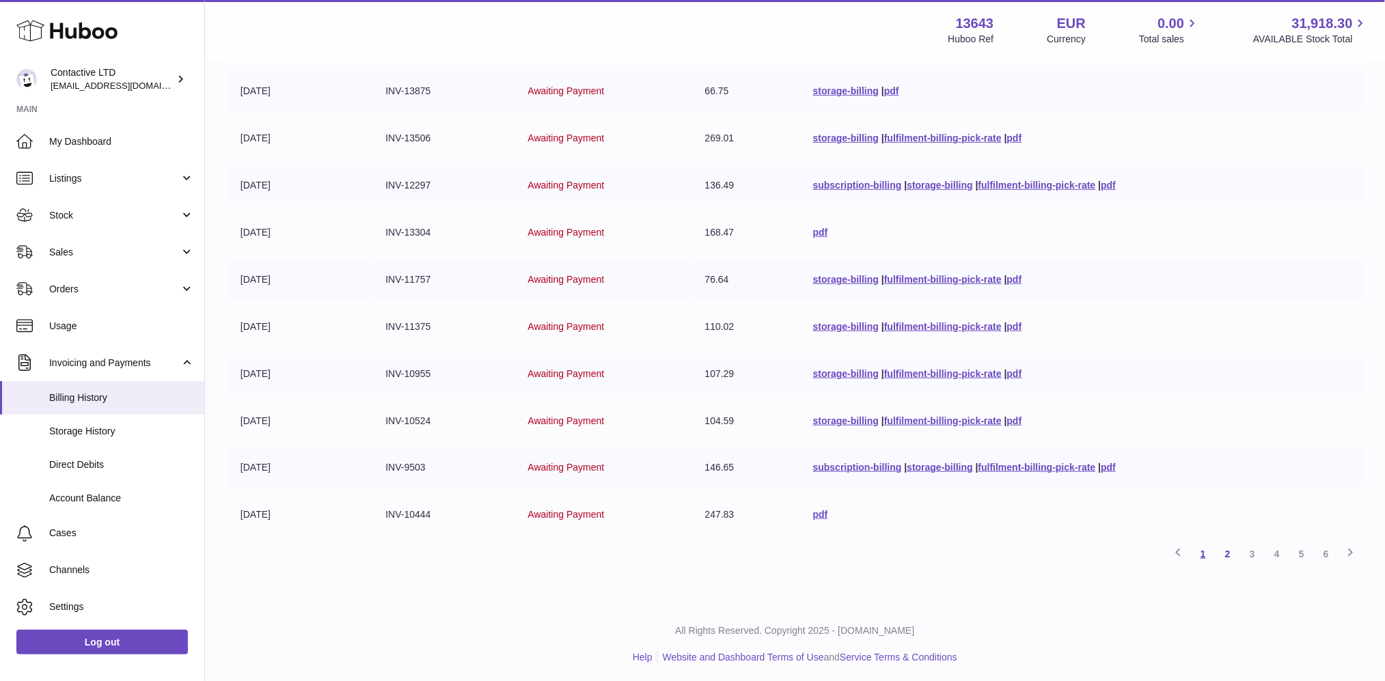
click at [1205, 558] on link "1" at bounding box center [1203, 554] width 25 height 25
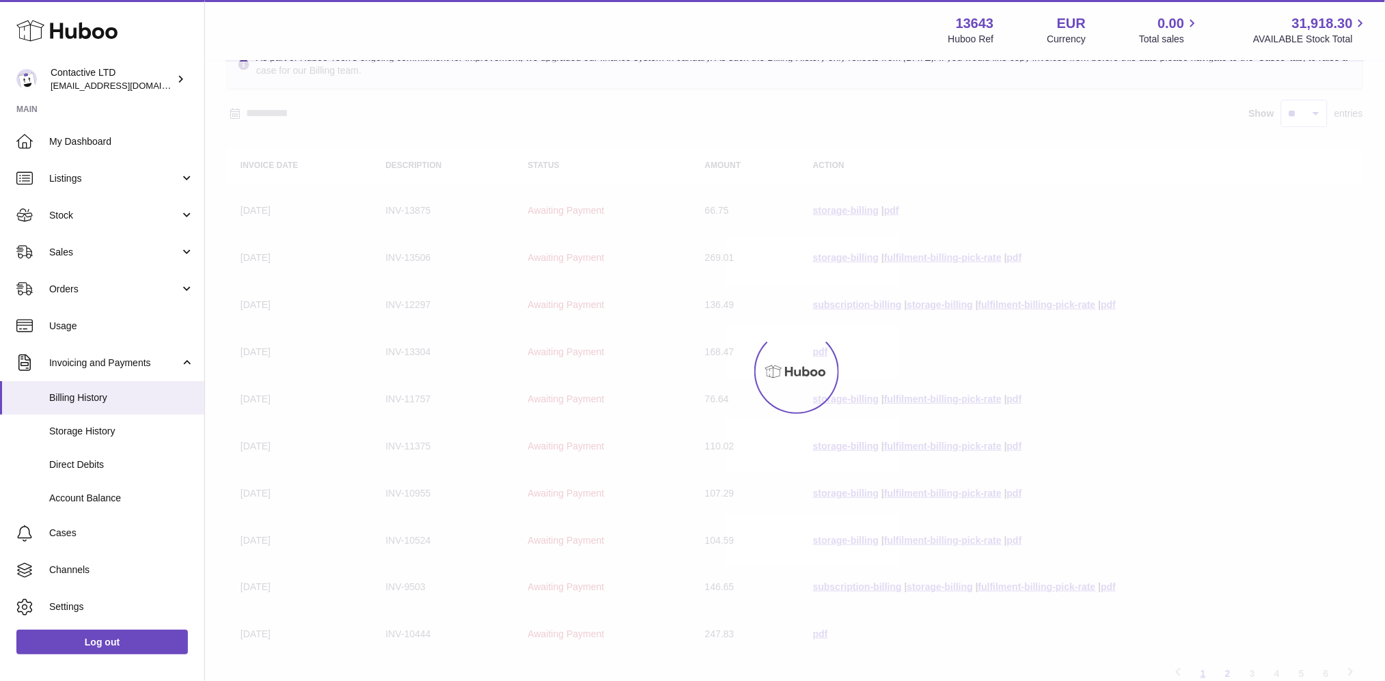
scroll to position [61, 0]
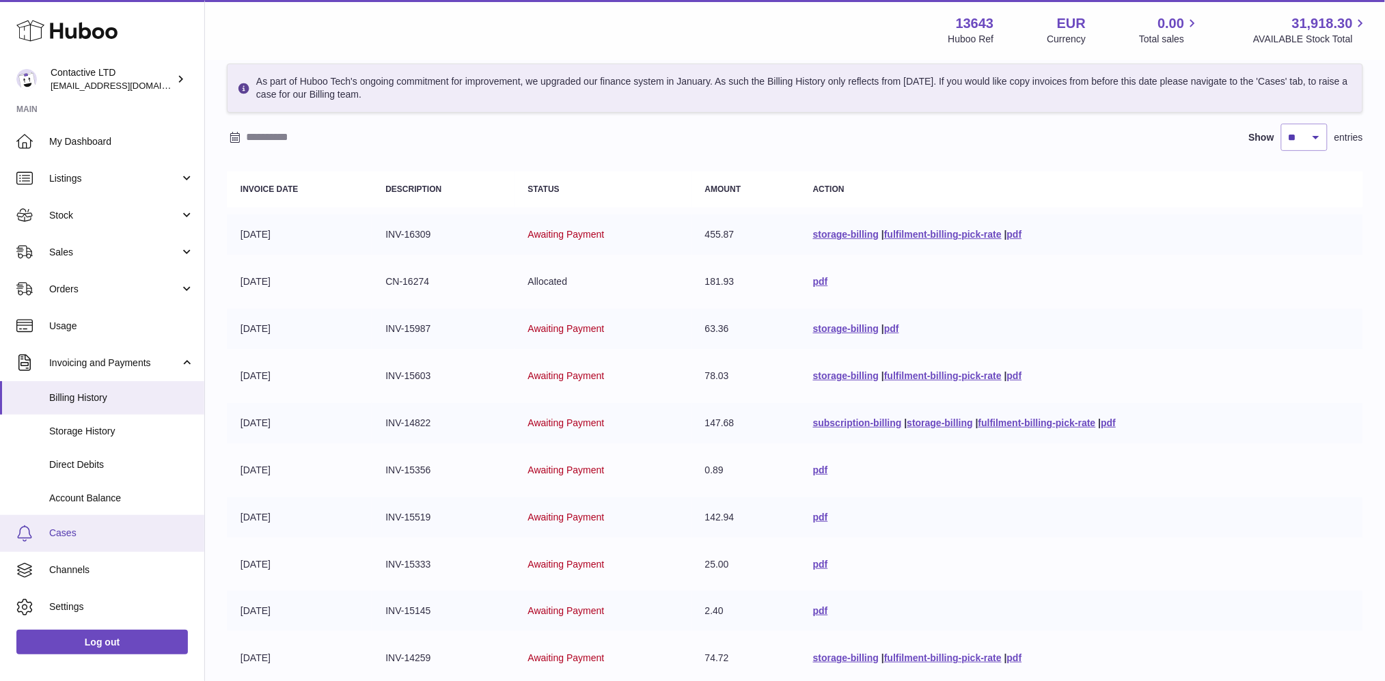
click at [118, 530] on span "Cases" at bounding box center [121, 533] width 145 height 13
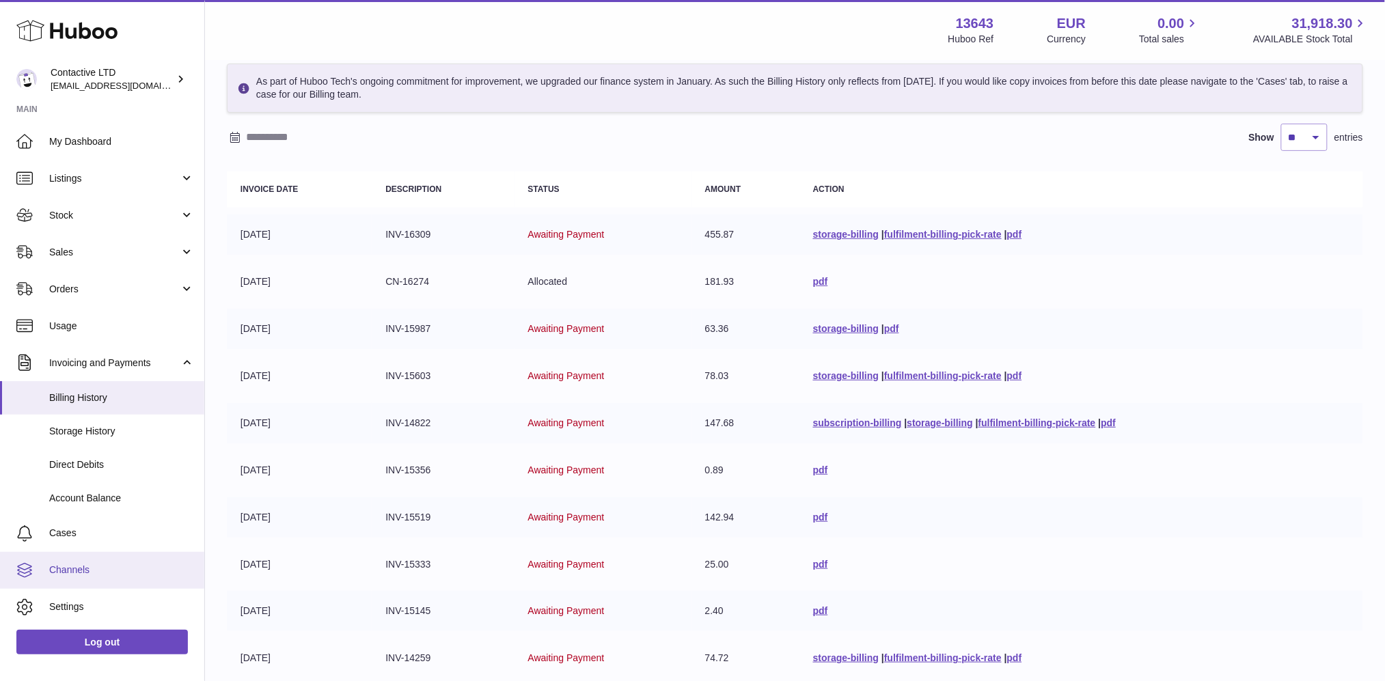
click at [83, 564] on span "Channels" at bounding box center [121, 570] width 145 height 13
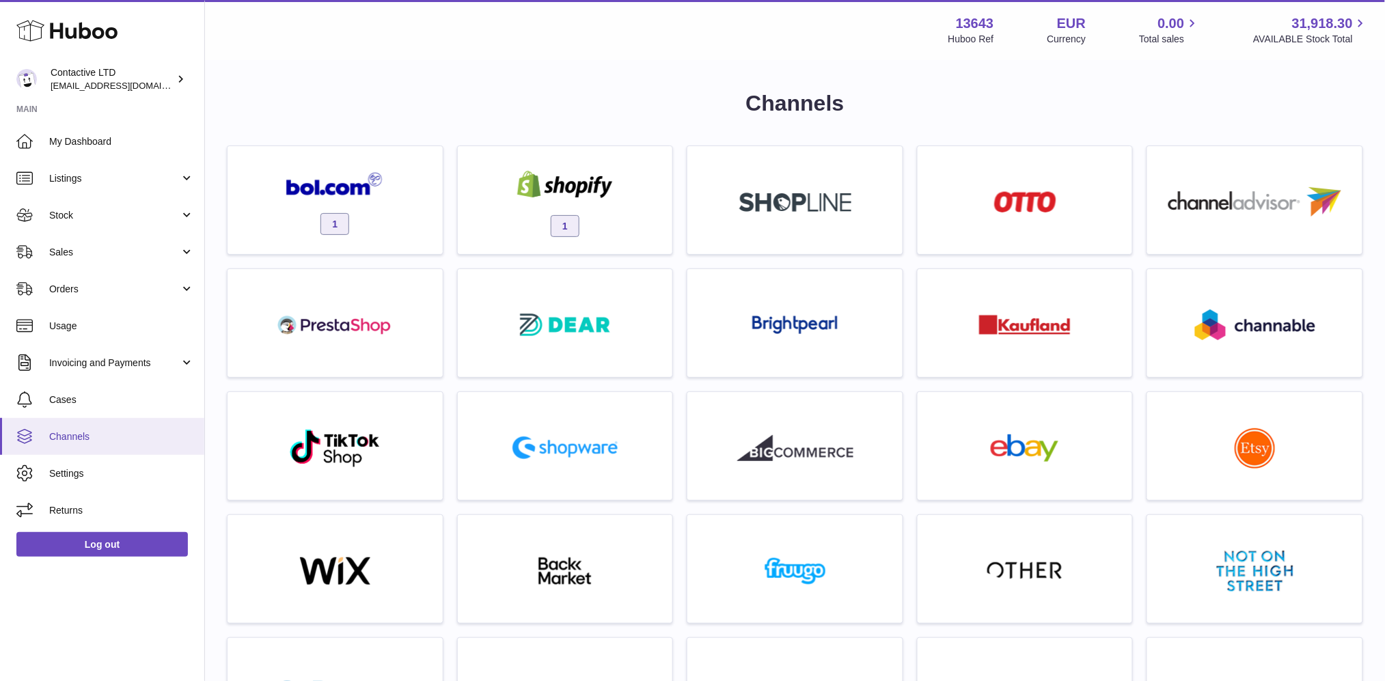
click at [94, 441] on span "Channels" at bounding box center [121, 437] width 145 height 13
click at [86, 320] on span "Usage" at bounding box center [121, 326] width 145 height 13
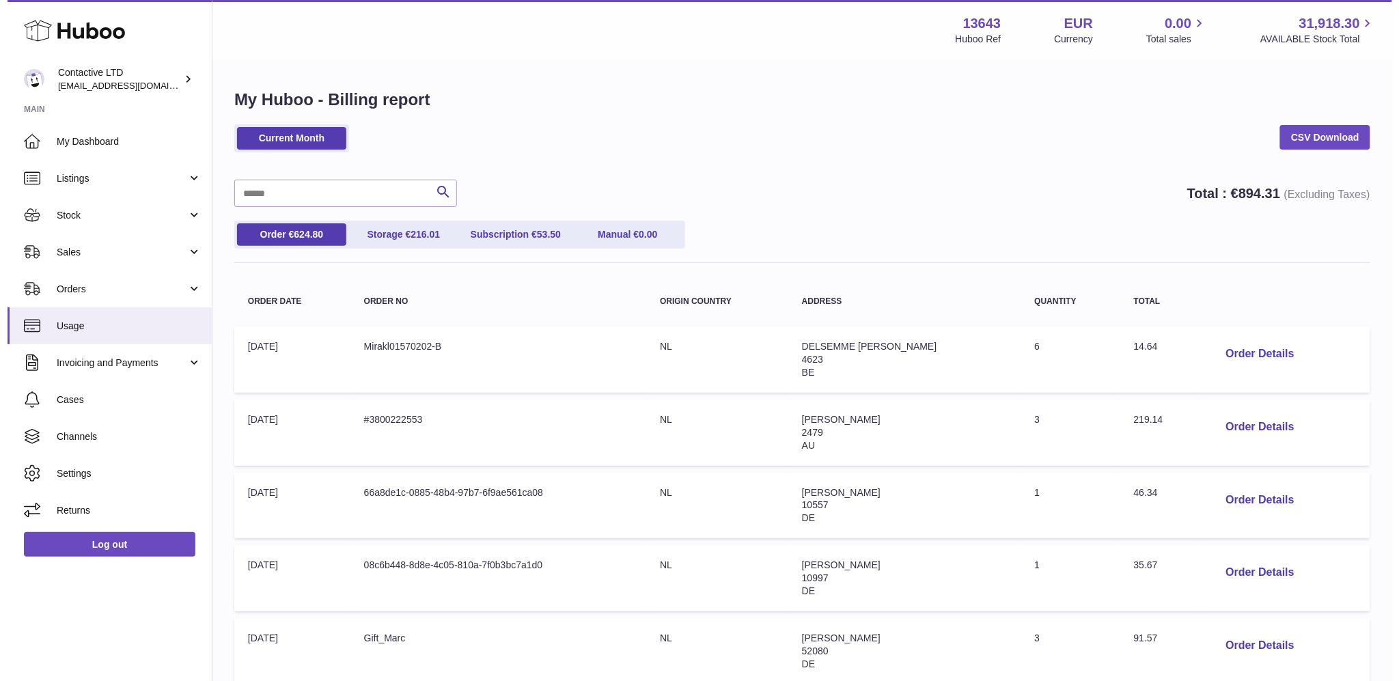
scroll to position [514, 0]
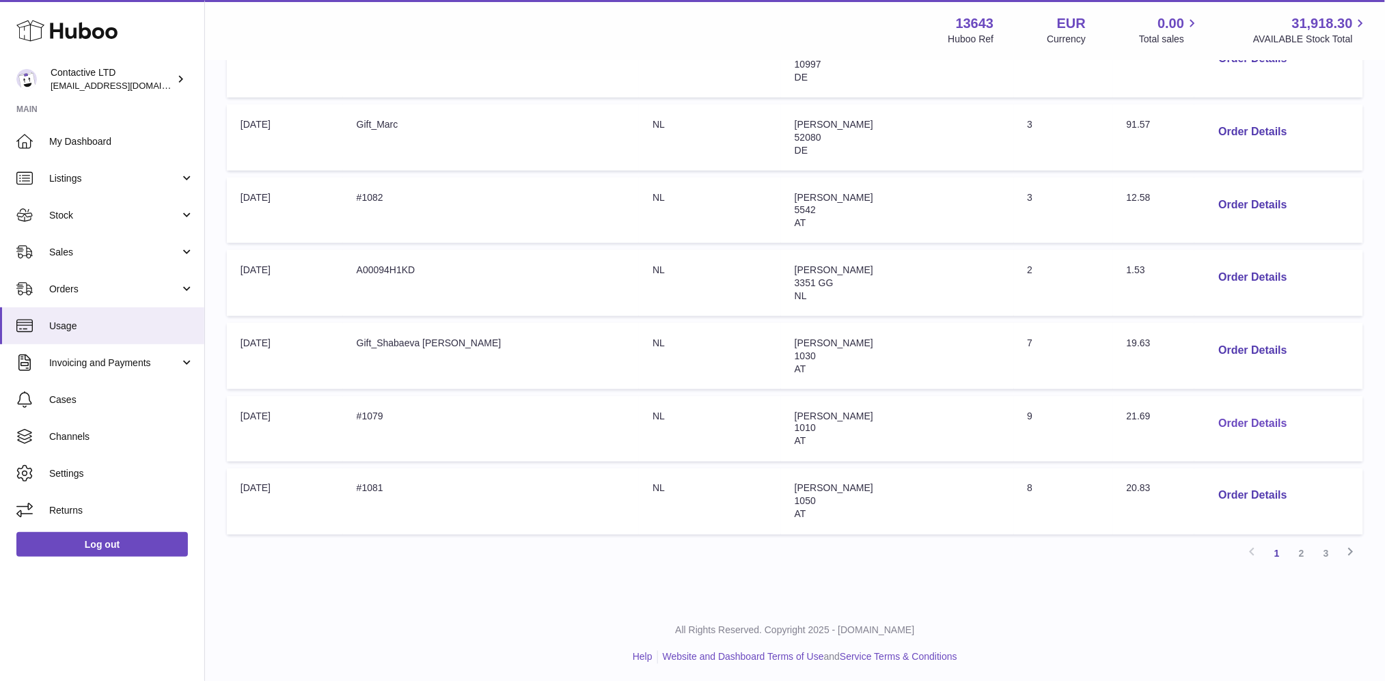
click at [1242, 417] on button "Order Details" at bounding box center [1253, 424] width 90 height 28
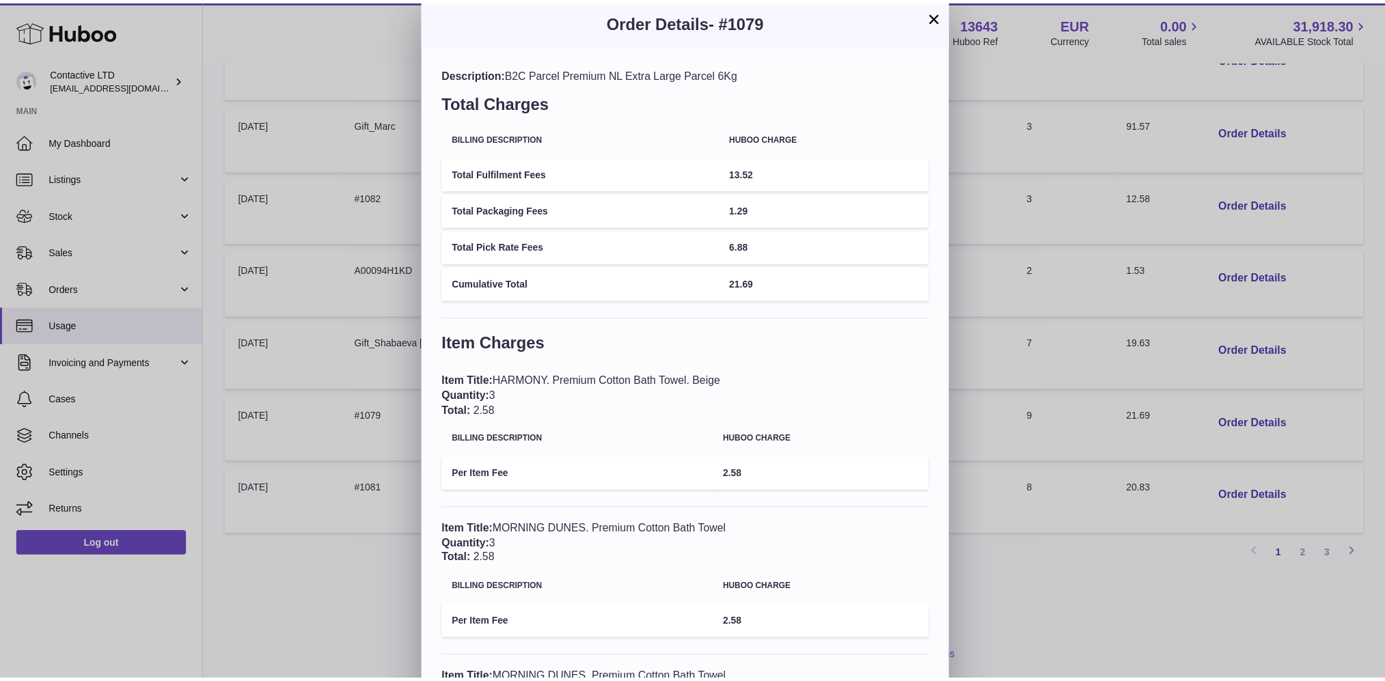
scroll to position [0, 0]
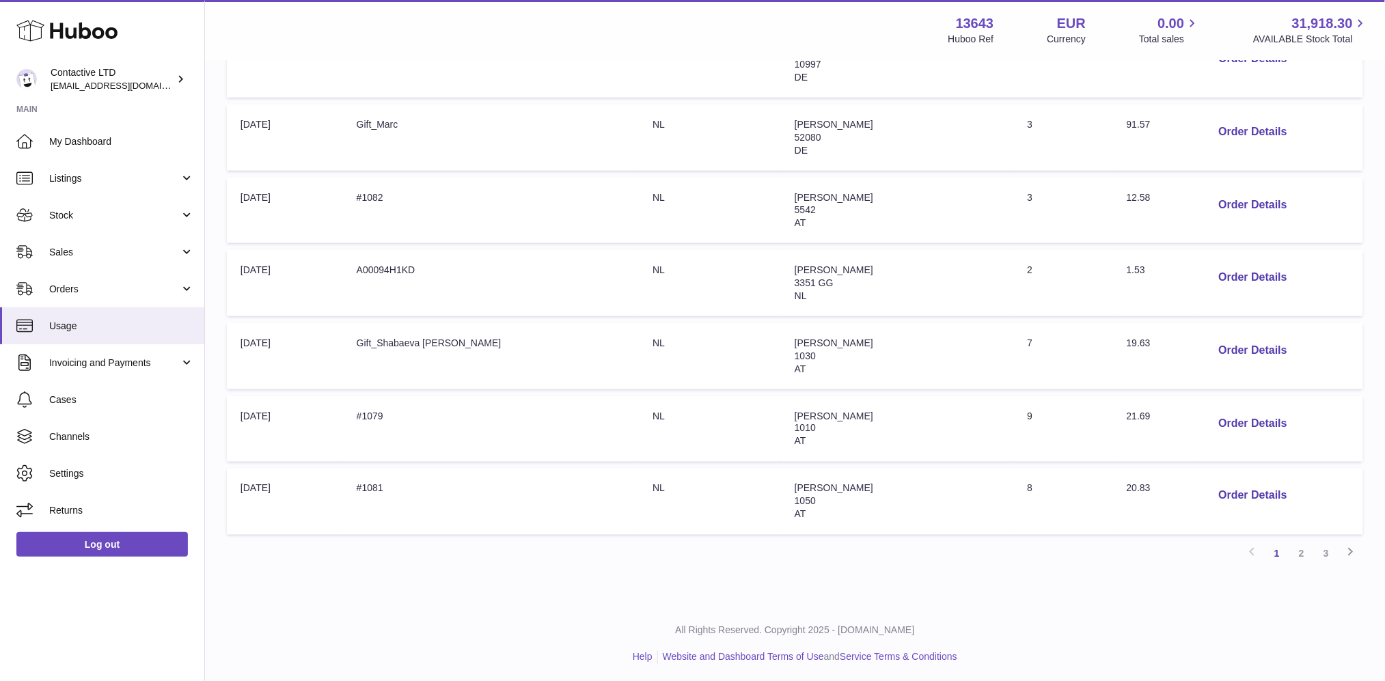
click at [979, 239] on div at bounding box center [692, 340] width 1385 height 681
click at [126, 213] on span "Stock" at bounding box center [114, 215] width 131 height 13
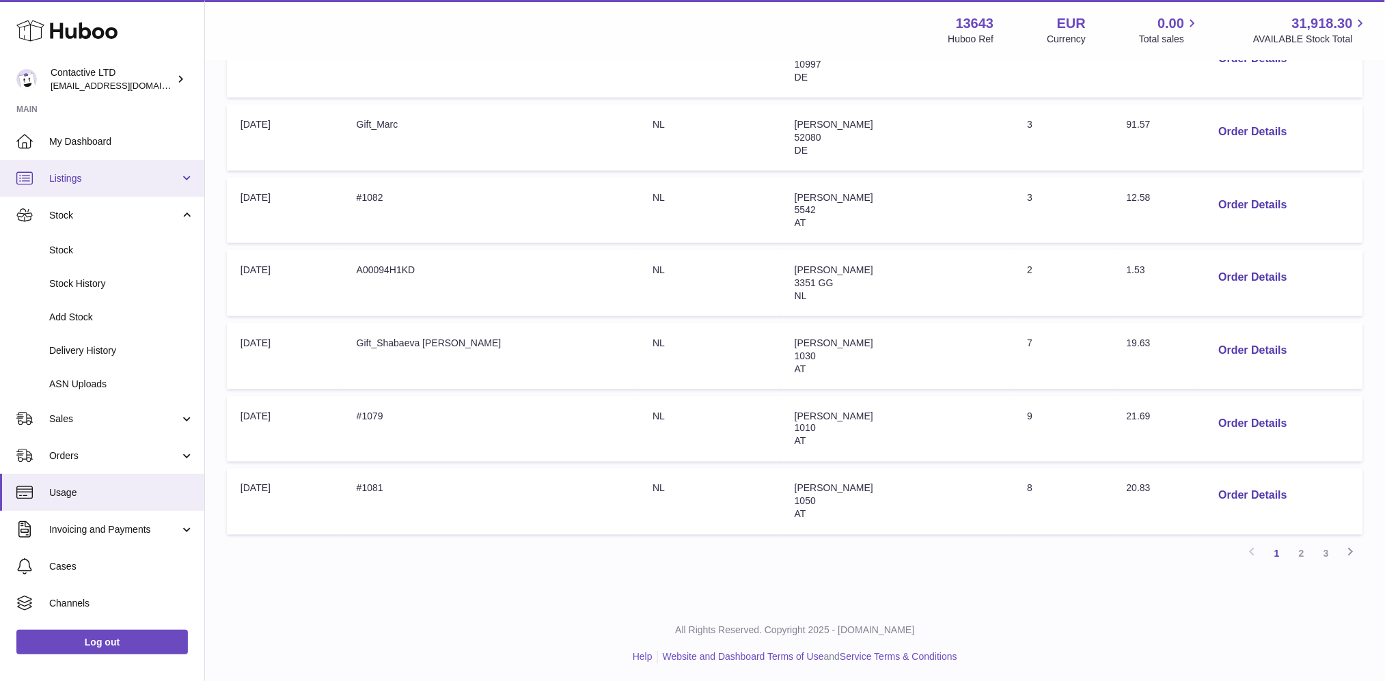
click at [115, 182] on span "Listings" at bounding box center [114, 178] width 131 height 13
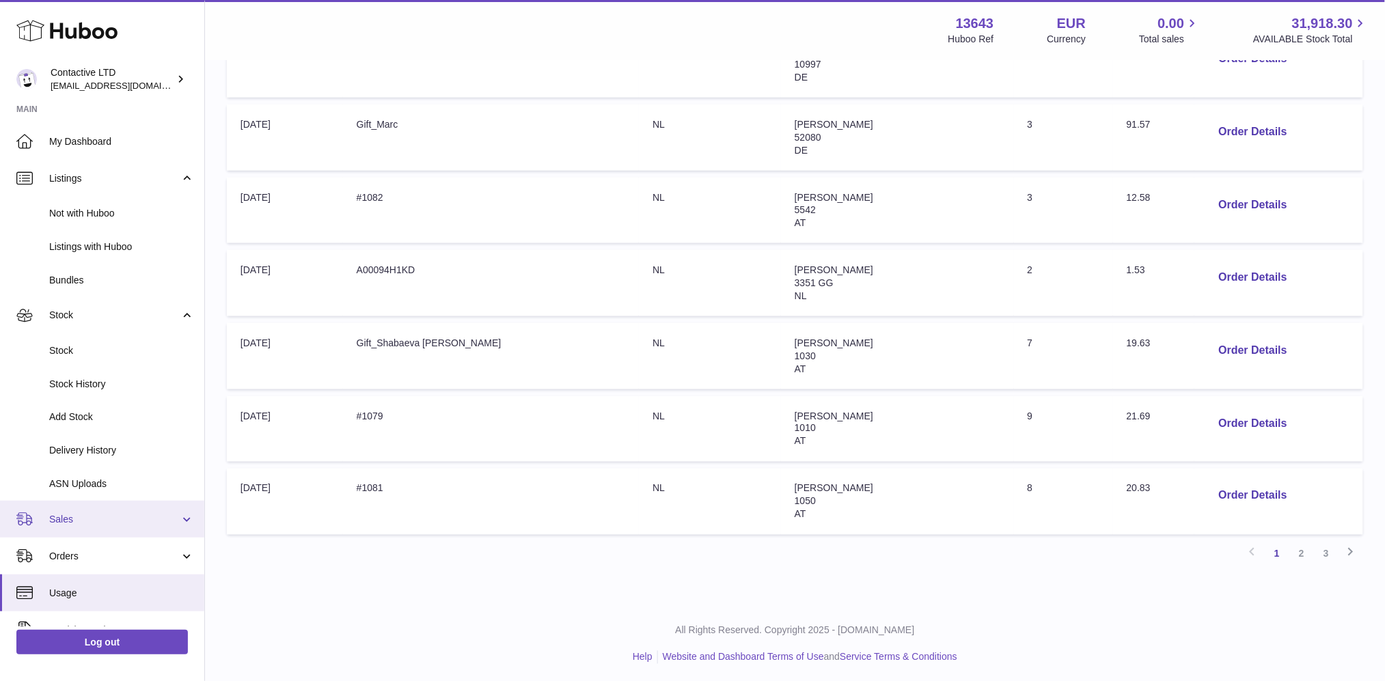
click at [107, 503] on link "Sales" at bounding box center [102, 519] width 204 height 37
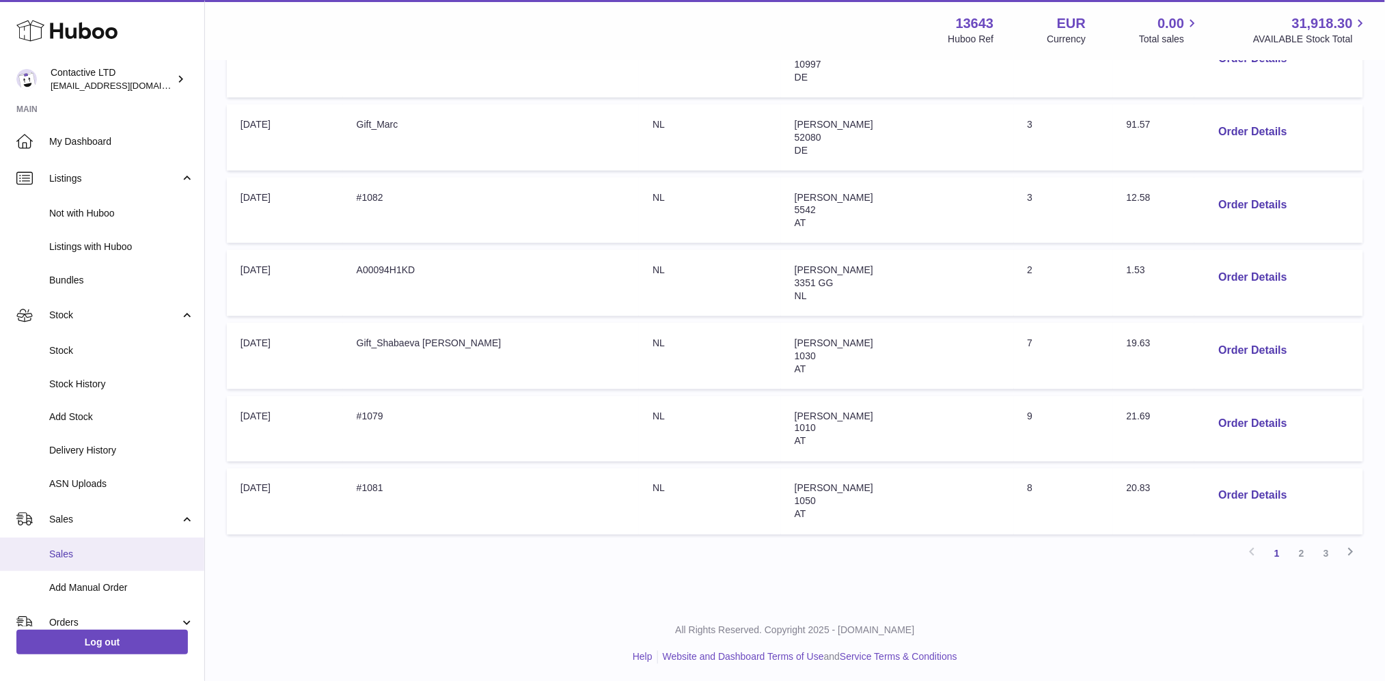
click at [114, 549] on span "Sales" at bounding box center [121, 554] width 145 height 13
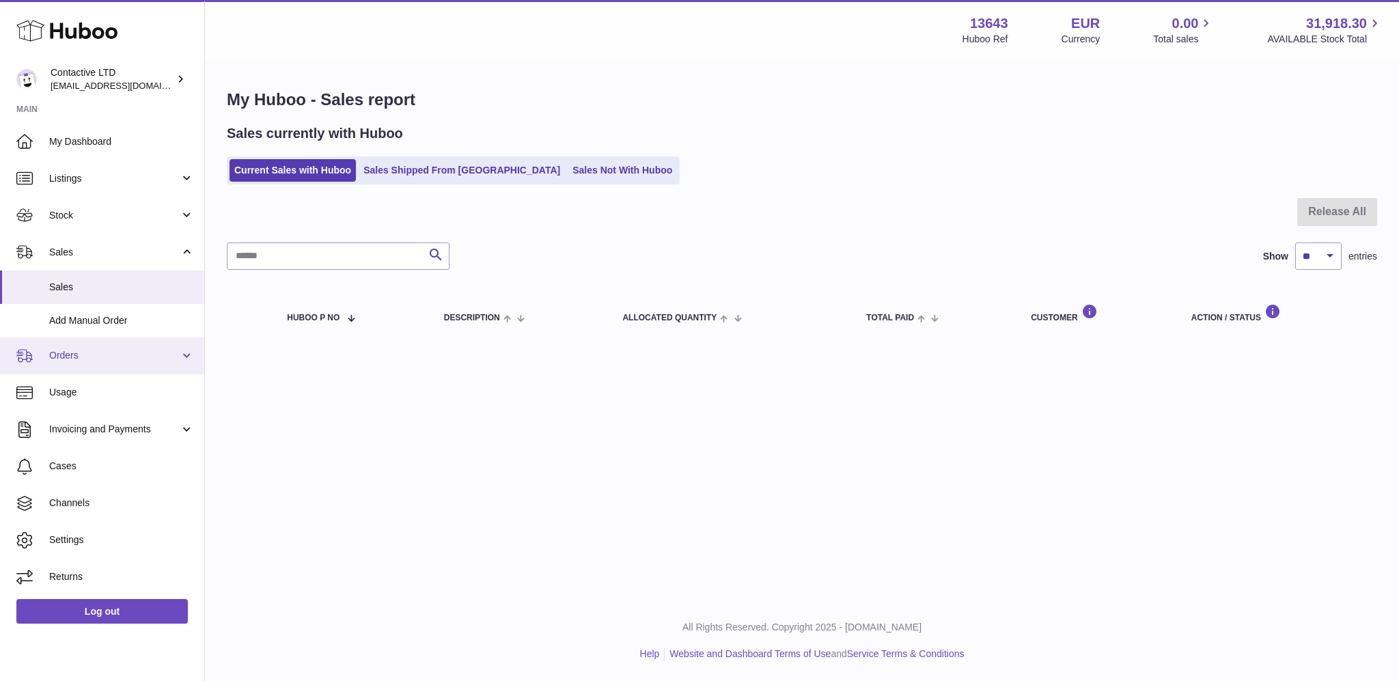
click at [87, 355] on span "Orders" at bounding box center [114, 355] width 131 height 13
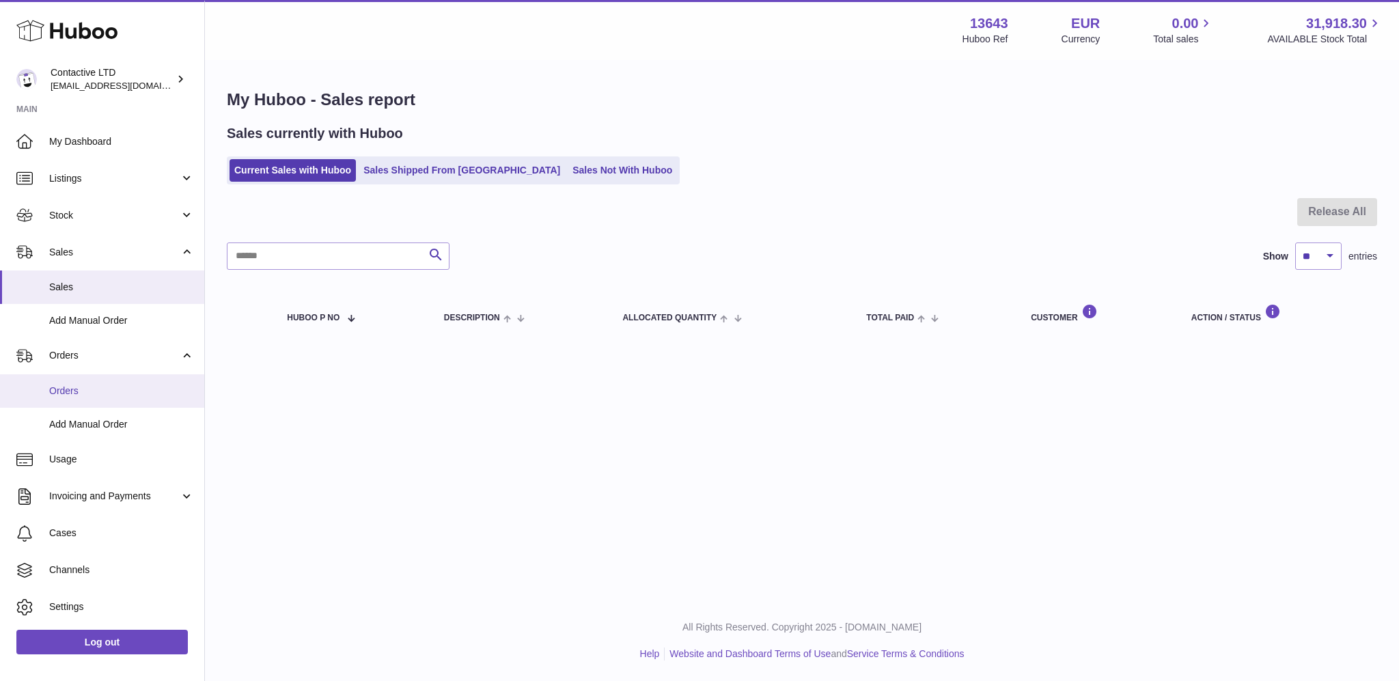
click at [92, 398] on link "Orders" at bounding box center [102, 390] width 204 height 33
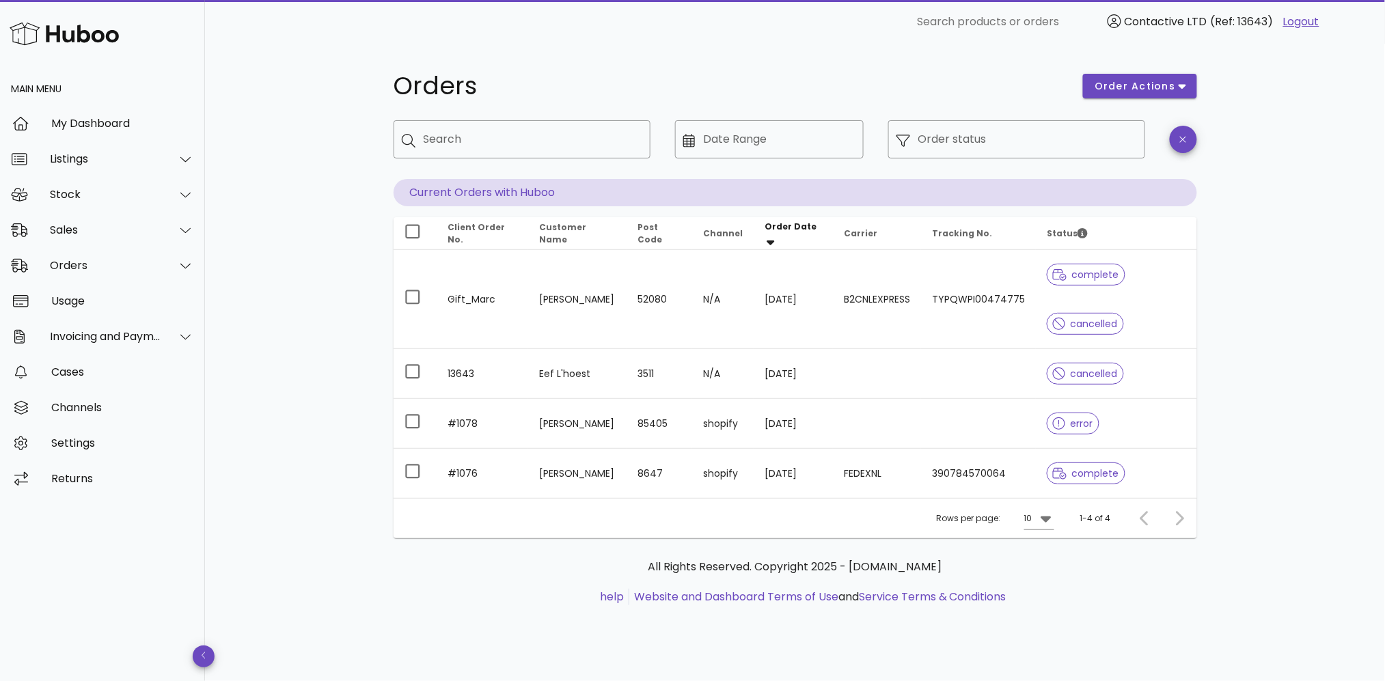
click at [1056, 498] on div "Rows per page: 10 1-4 of 4" at bounding box center [796, 518] width 804 height 40
click at [1046, 517] on icon at bounding box center [1046, 520] width 10 height 6
click at [1039, 543] on div "50" at bounding box center [1044, 545] width 14 height 13
click at [825, 140] on input "Date Range" at bounding box center [779, 139] width 152 height 22
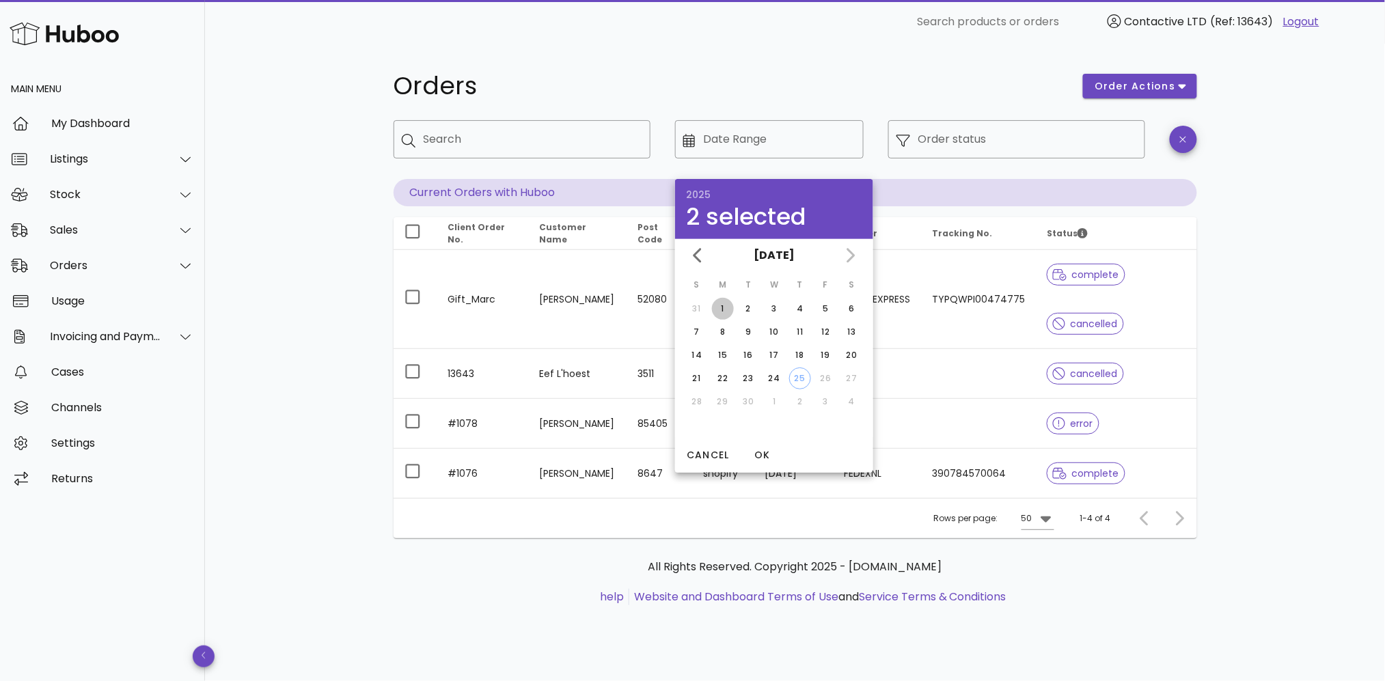
click at [724, 303] on div "1" at bounding box center [723, 309] width 22 height 12
click at [782, 374] on div "24" at bounding box center [774, 378] width 22 height 12
type input "**********"
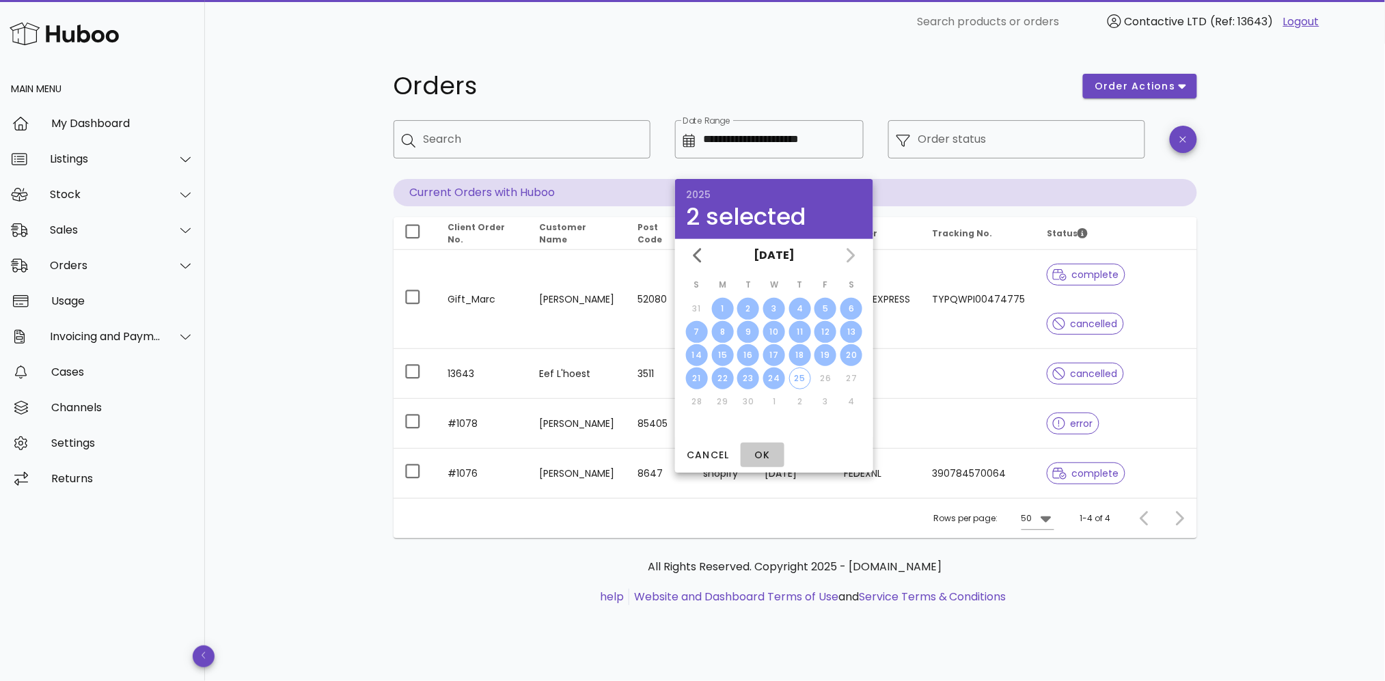
click at [764, 463] on button "OK" at bounding box center [763, 455] width 44 height 25
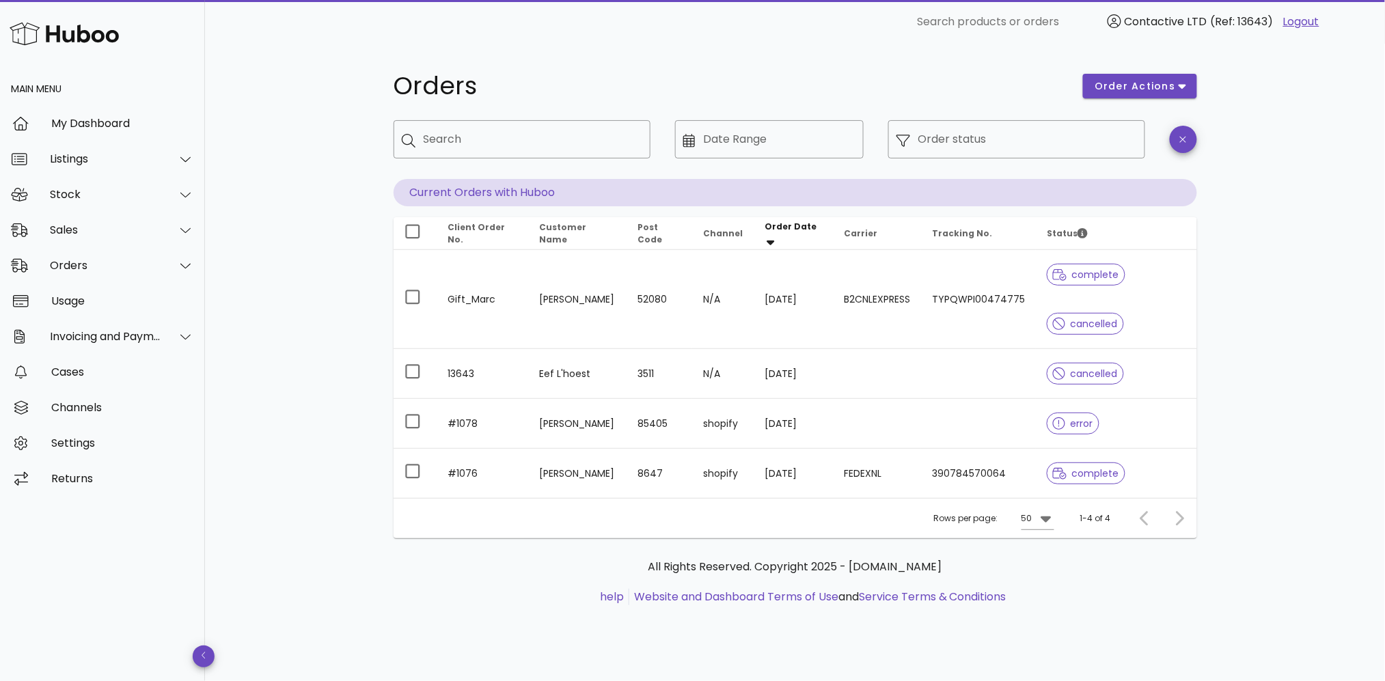
type input "**********"
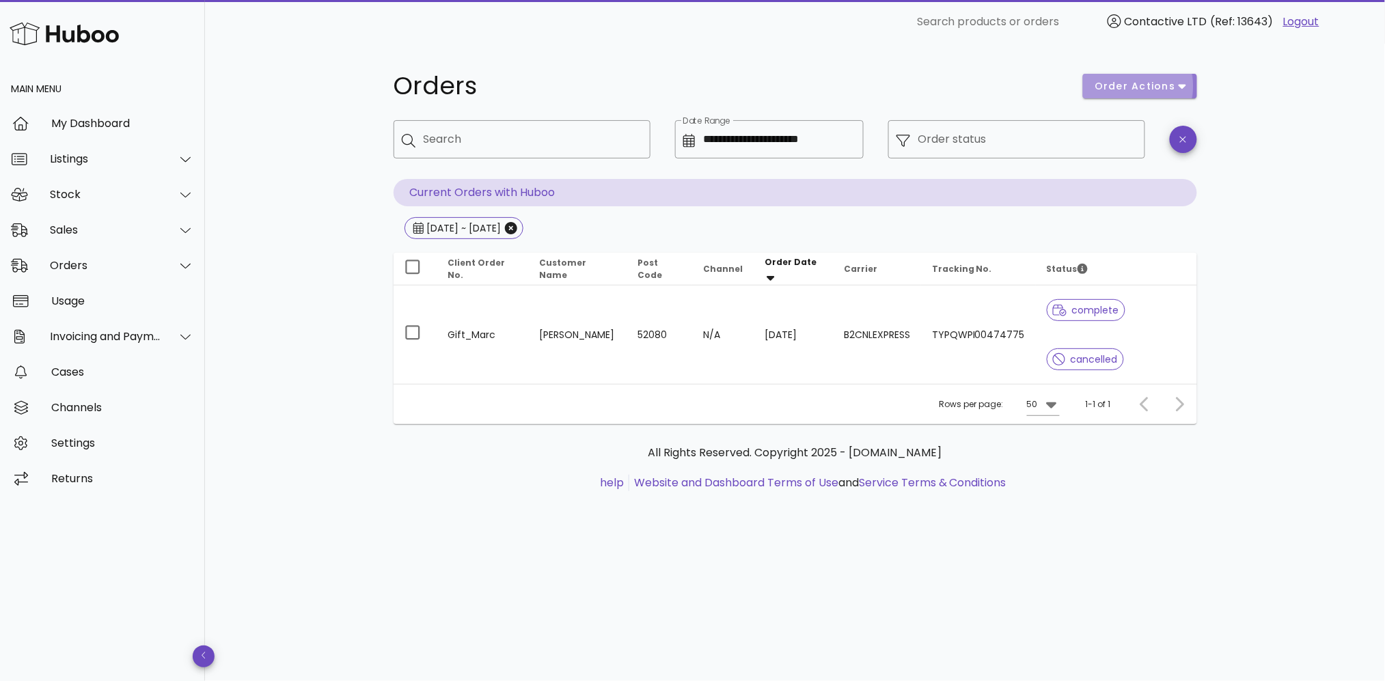
click at [1190, 85] on button "order actions" at bounding box center [1139, 86] width 113 height 25
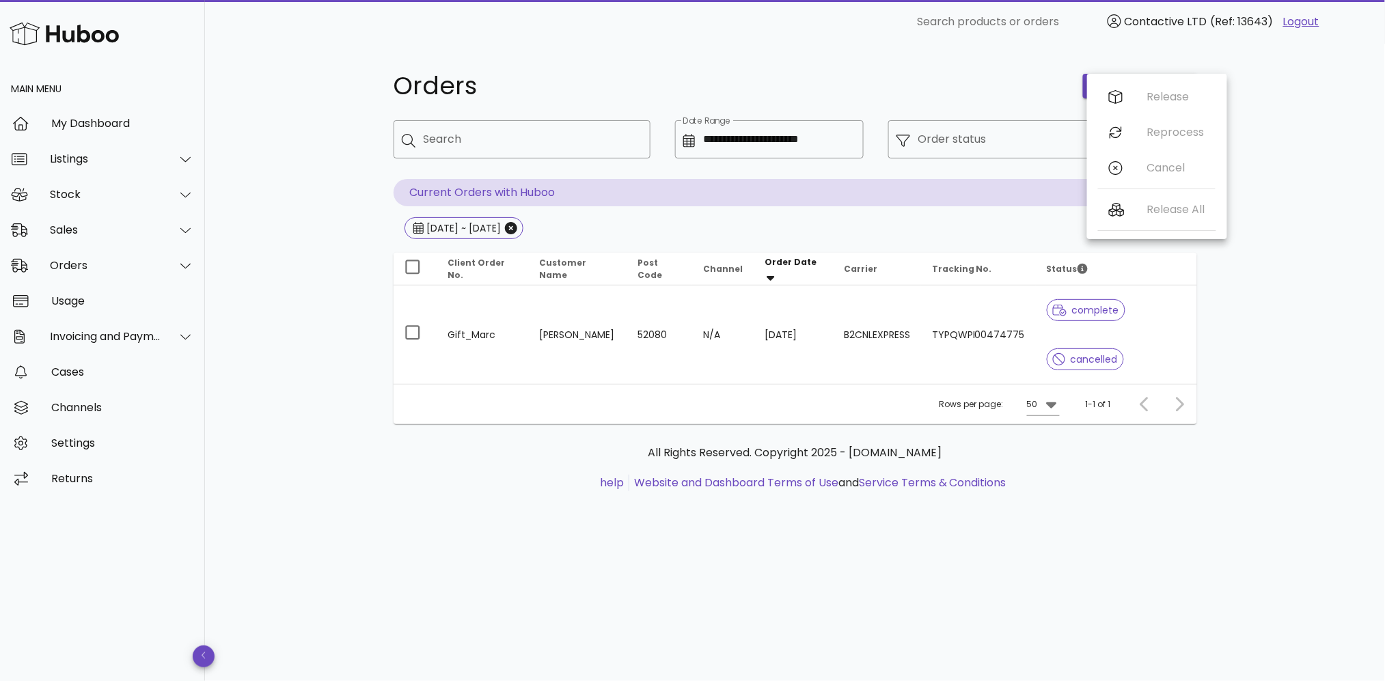
click at [981, 39] on div "​ Search products or orders Contactive LTD (Ref: 13643) Logout" at bounding box center [795, 22] width 1158 height 44
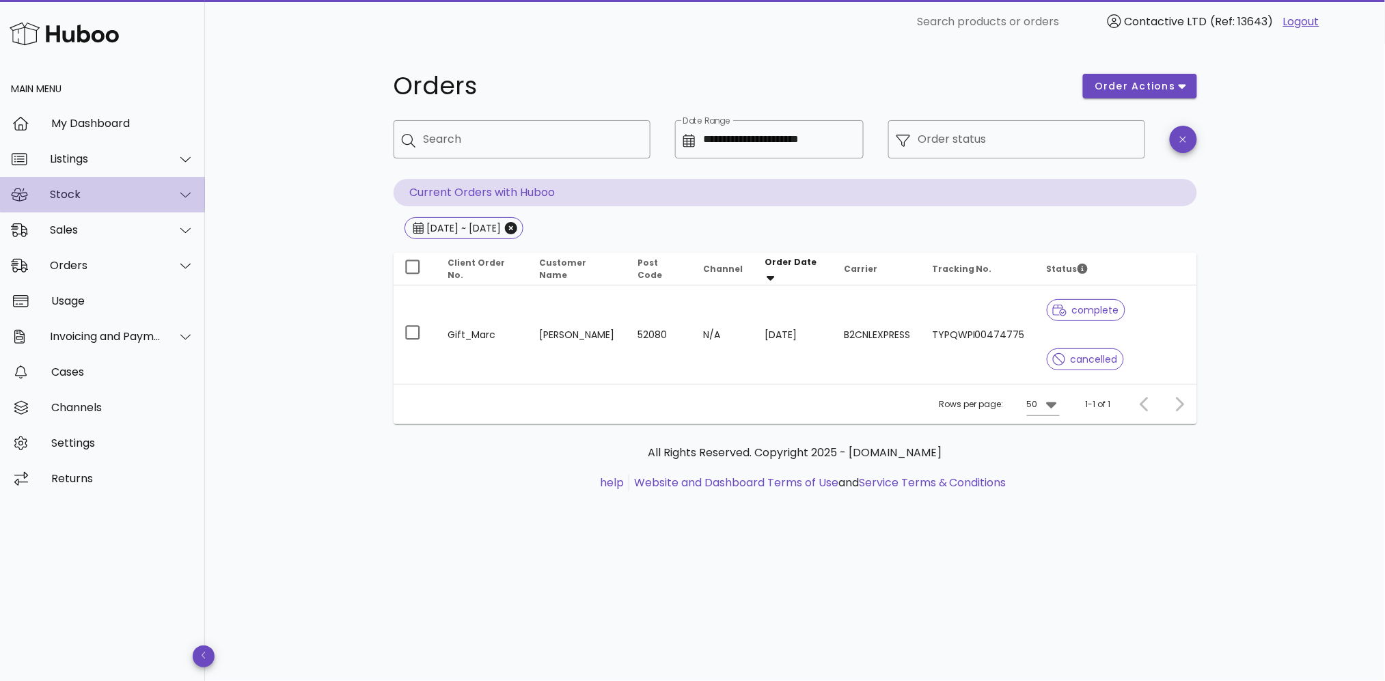
click at [79, 205] on div "Stock" at bounding box center [102, 195] width 205 height 36
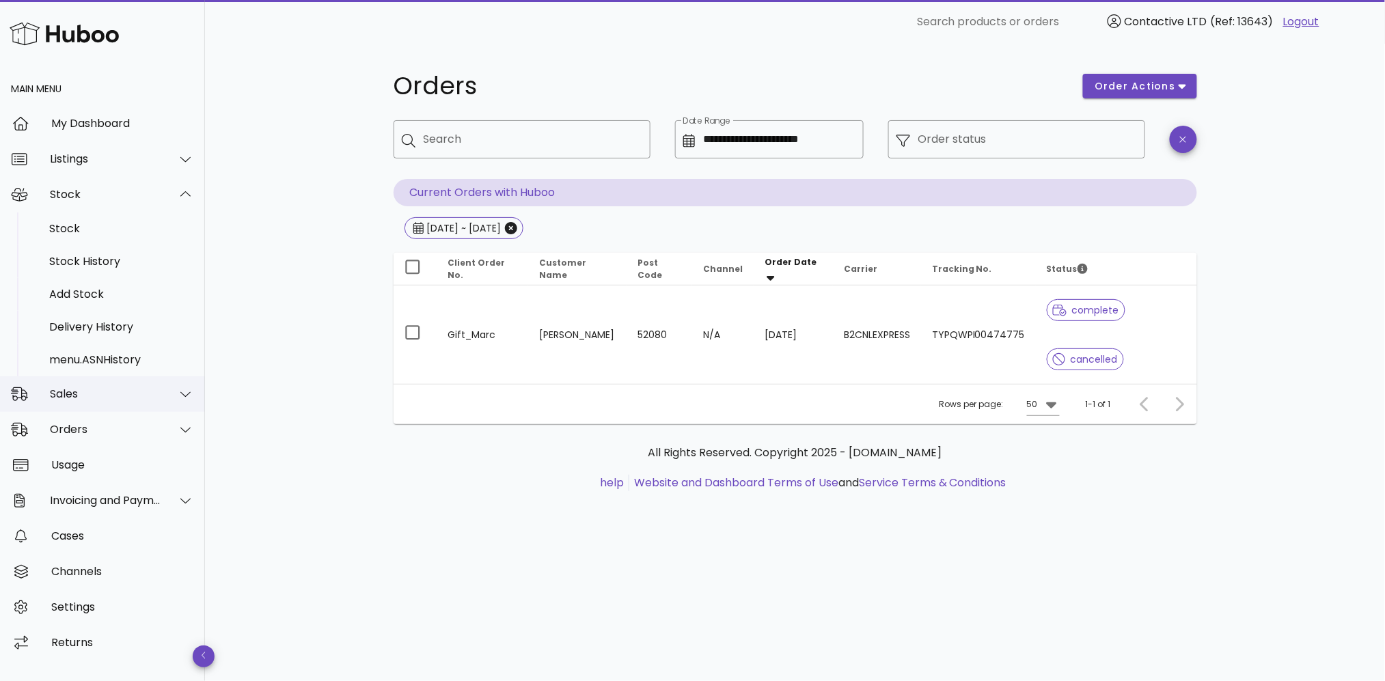
click at [115, 389] on div "Sales" at bounding box center [105, 393] width 111 height 13
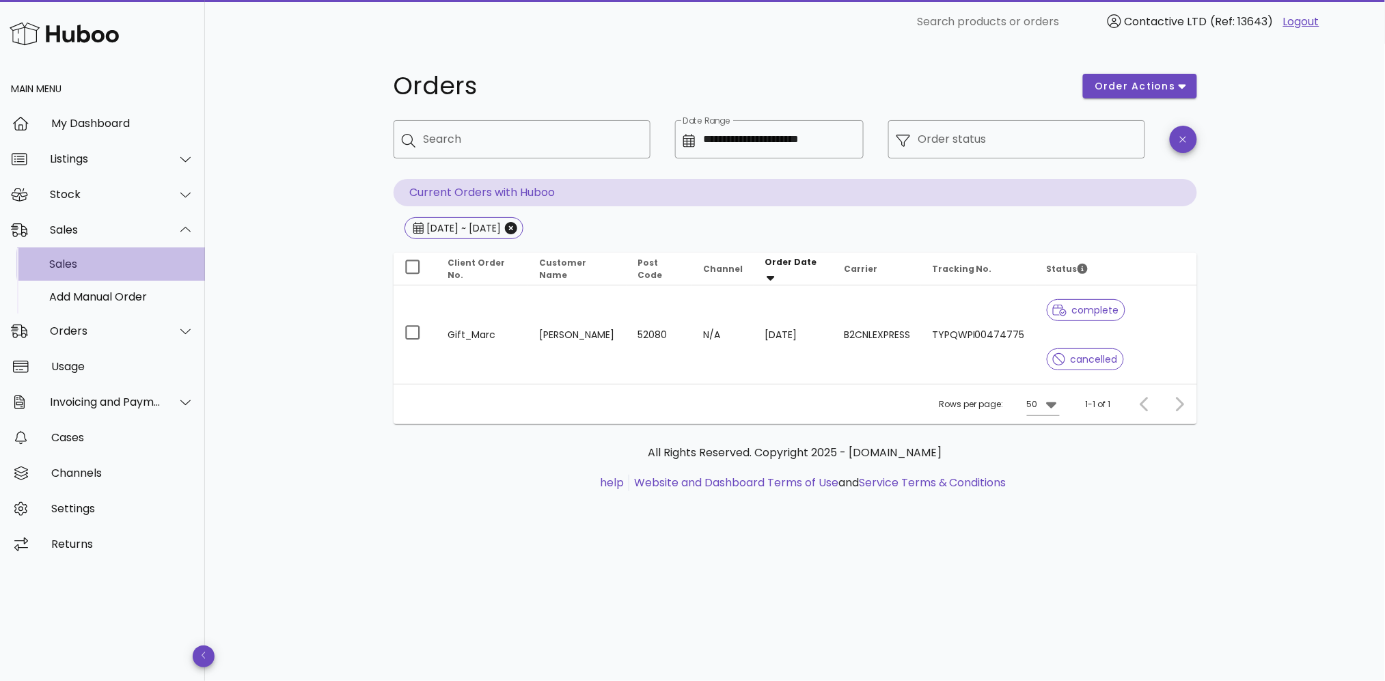
click at [115, 267] on div "Sales" at bounding box center [121, 264] width 145 height 13
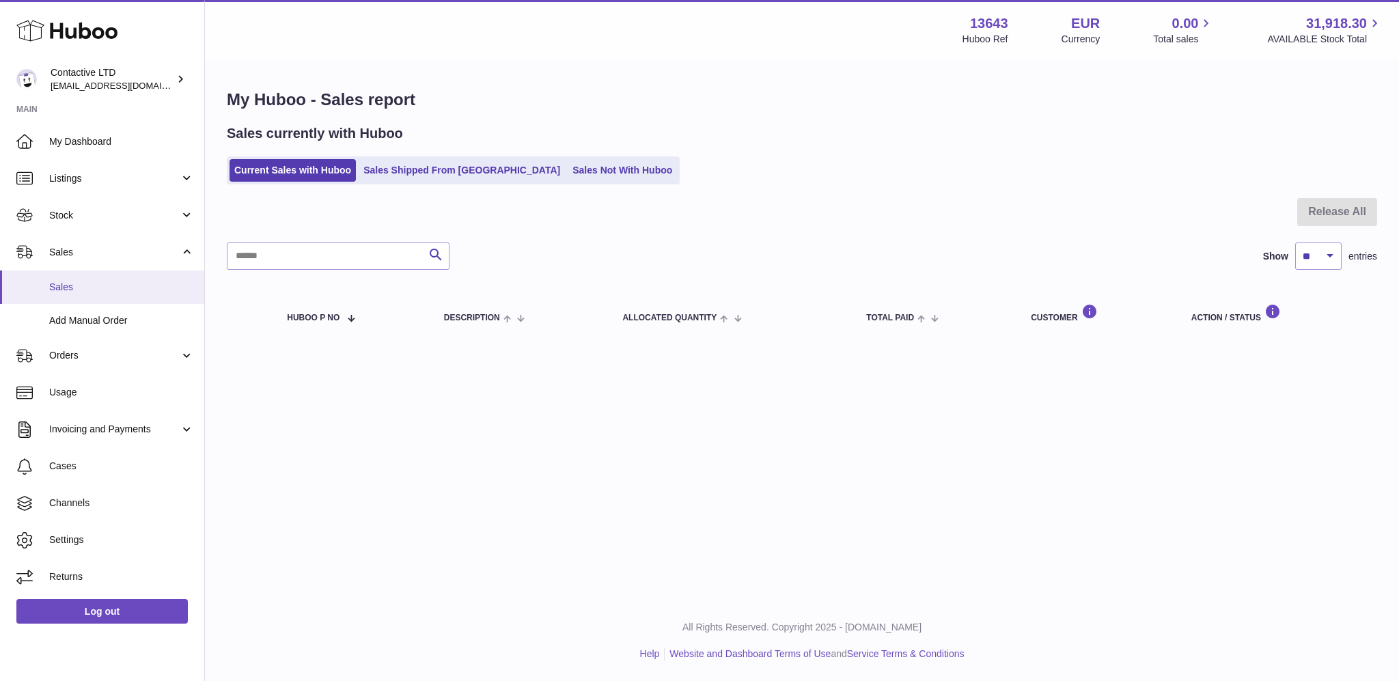
click at [96, 297] on link "Sales" at bounding box center [102, 287] width 204 height 33
click at [398, 175] on link "Sales Shipped From [GEOGRAPHIC_DATA]" at bounding box center [462, 170] width 206 height 23
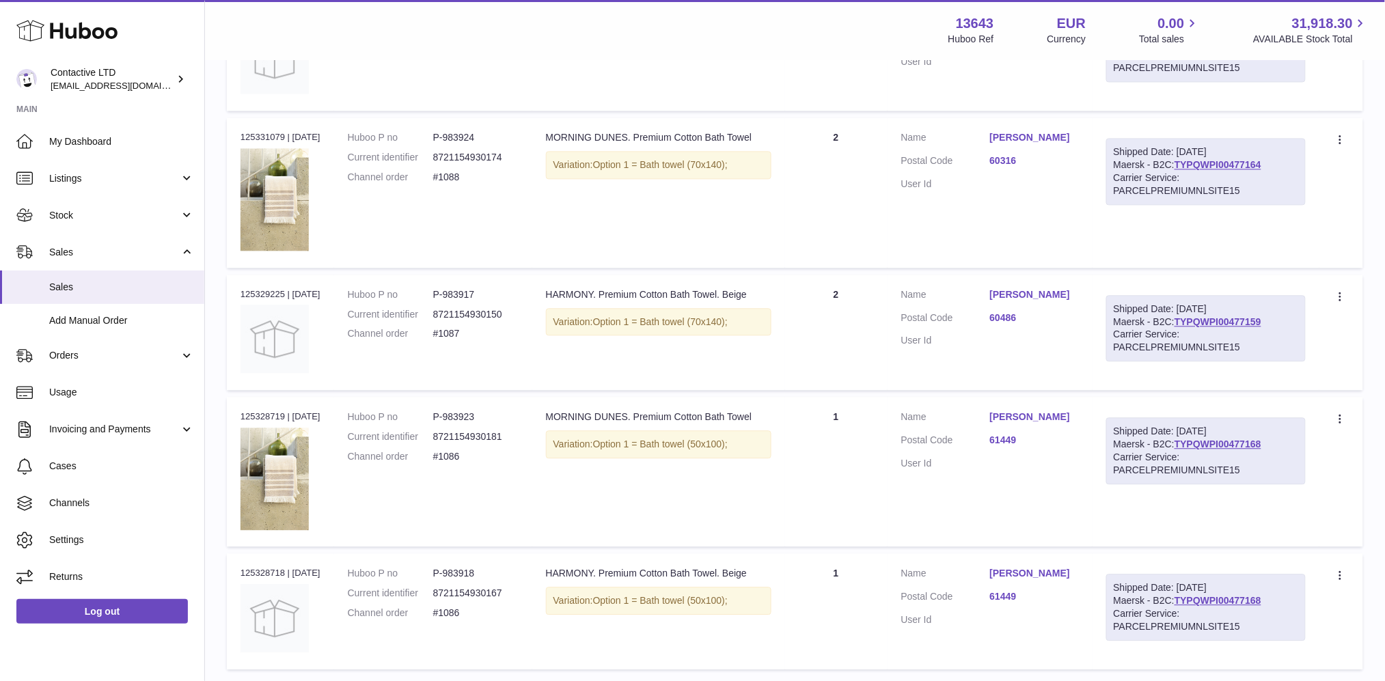
scroll to position [1145, 0]
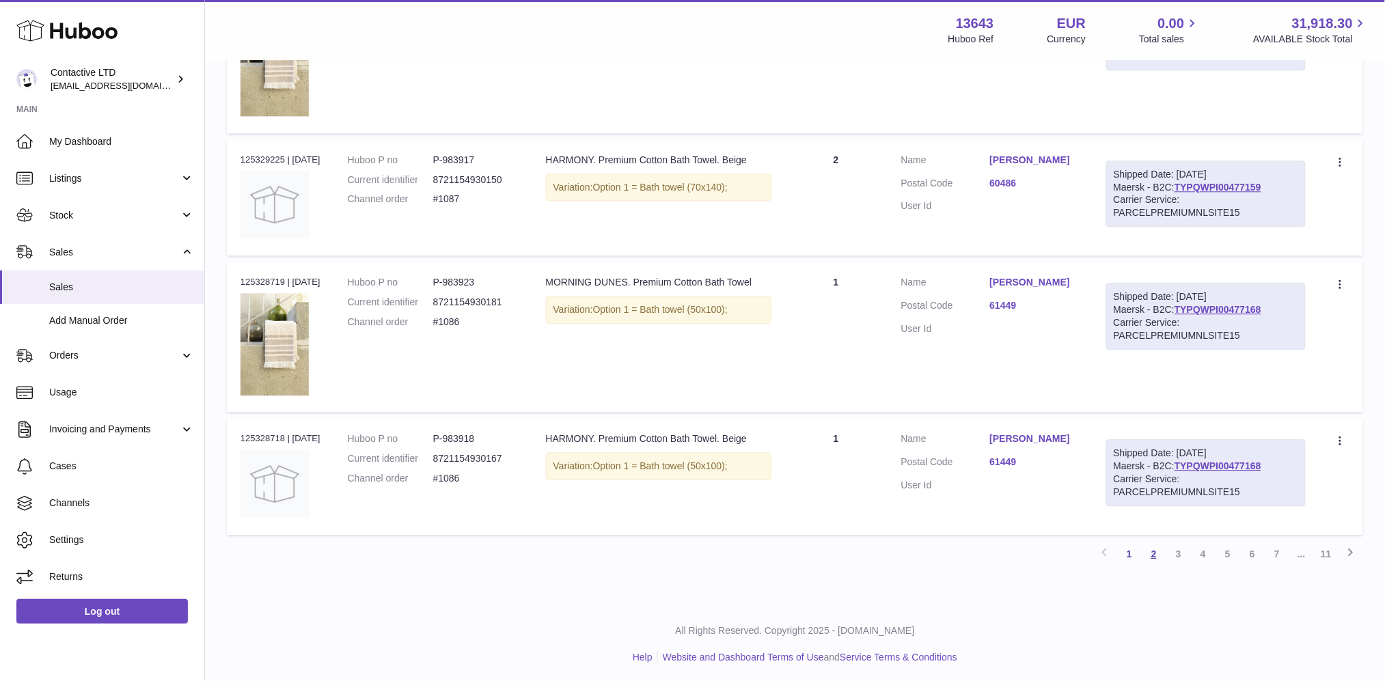
click at [1151, 551] on link "2" at bounding box center [1154, 554] width 25 height 25
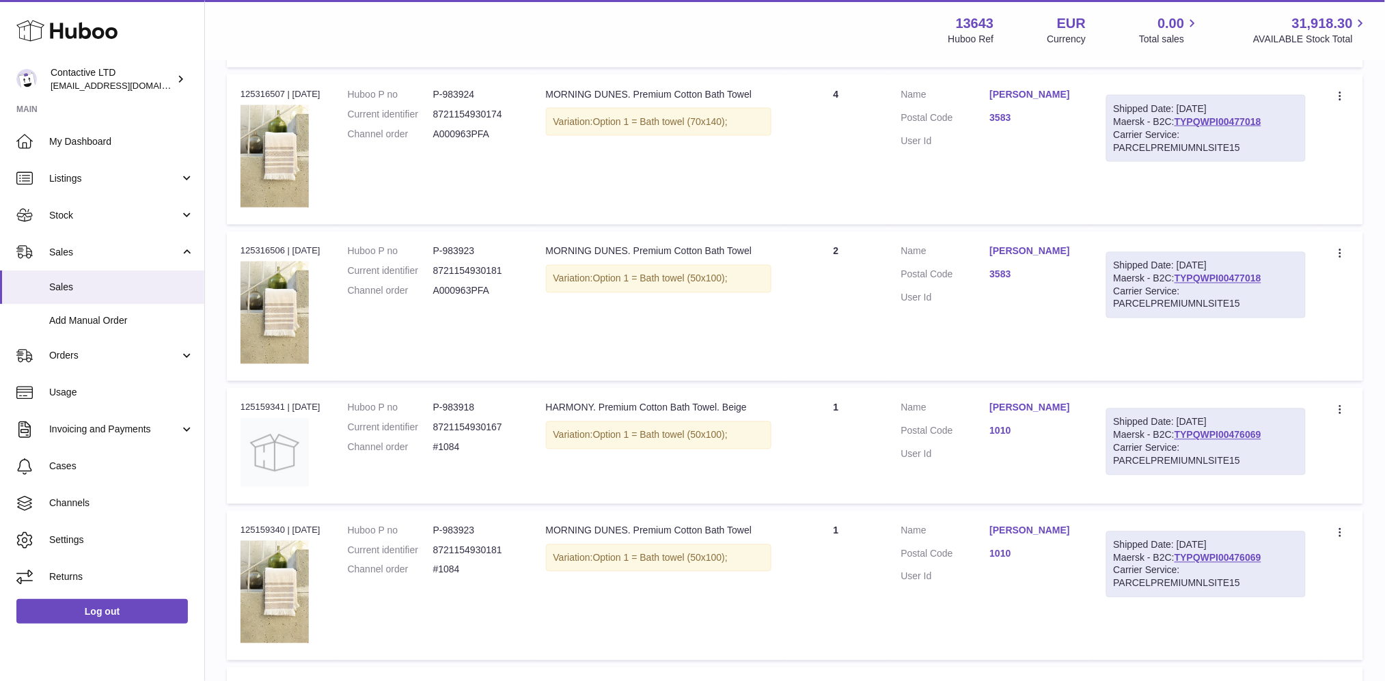
scroll to position [808, 0]
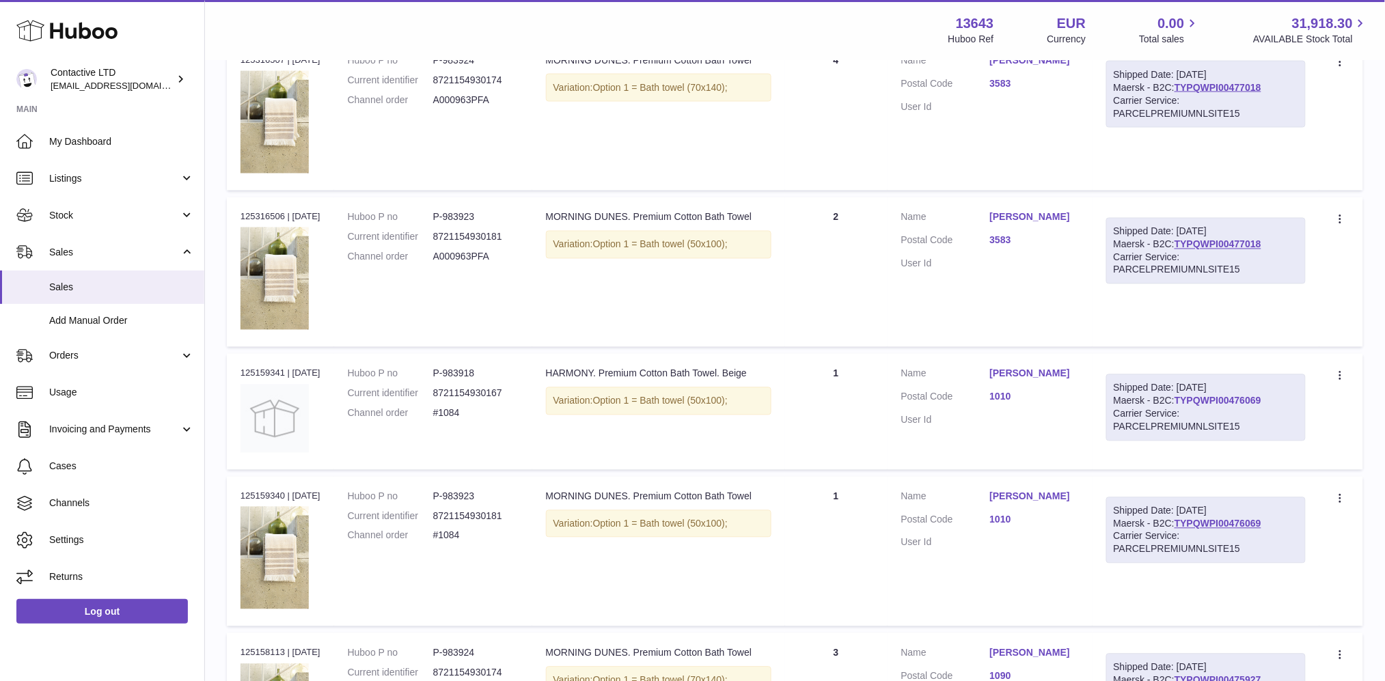
click at [1225, 396] on link "TYPQWPI00476069" at bounding box center [1218, 401] width 87 height 11
drag, startPoint x: 1285, startPoint y: 243, endPoint x: 1188, endPoint y: 238, distance: 97.2
click at [1188, 238] on div "Shipped Date: [DATE] Maersk - B2C: TYPQWPI00477018 Carrier Service: PARCELPREMI…" at bounding box center [1206, 251] width 200 height 67
copy link "TYPQWPI00477018"
